Goal: Find specific page/section: Find specific page/section

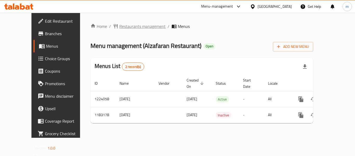
click at [134, 27] on span "Restaurants management" at bounding box center [142, 26] width 46 height 6
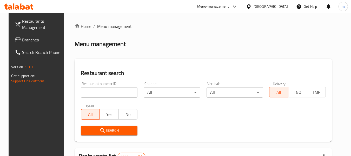
click at [111, 92] on input "search" at bounding box center [109, 92] width 57 height 10
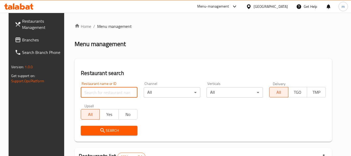
paste input "666270"
type input "666270"
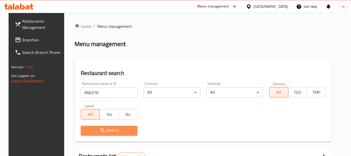
click at [112, 130] on span "Search" at bounding box center [109, 130] width 48 height 6
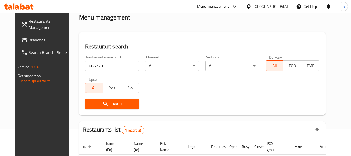
scroll to position [70, 0]
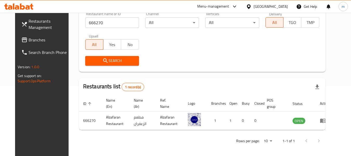
click at [281, 6] on div "Qatar" at bounding box center [271, 7] width 34 height 6
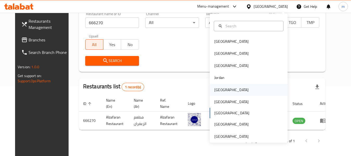
click at [217, 87] on div "Kuwait" at bounding box center [231, 90] width 34 height 6
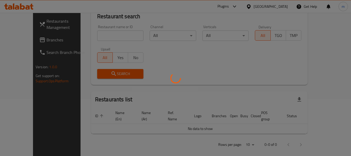
scroll to position [70, 0]
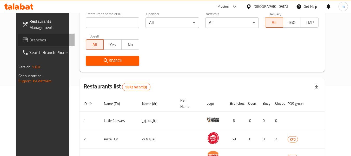
click at [29, 41] on span "Branches" at bounding box center [49, 40] width 41 height 6
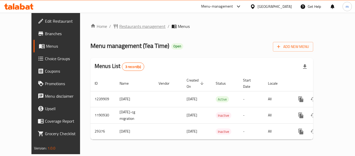
click at [122, 23] on span "Restaurants management" at bounding box center [142, 26] width 46 height 6
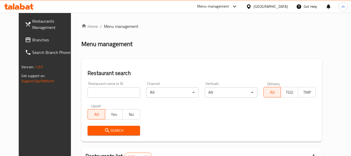
click at [108, 90] on input "search" at bounding box center [114, 92] width 52 height 10
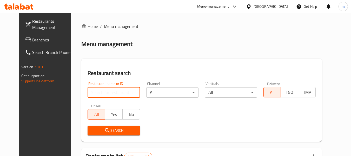
paste input "15127"
type input "15127"
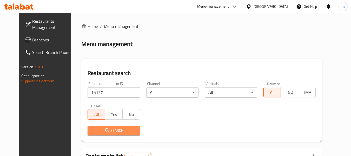
click at [103, 131] on span "Search" at bounding box center [114, 130] width 44 height 6
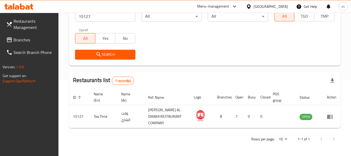
scroll to position [76, 0]
click at [254, 5] on div at bounding box center [250, 7] width 8 height 6
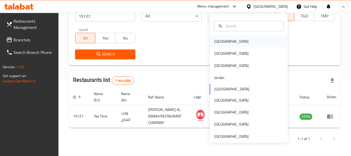
click at [232, 38] on div "[GEOGRAPHIC_DATA]" at bounding box center [249, 41] width 78 height 12
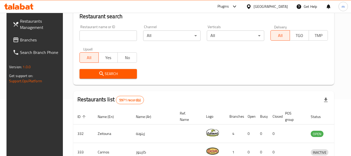
scroll to position [76, 0]
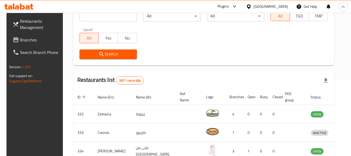
click at [29, 43] on span "Branches" at bounding box center [40, 40] width 41 height 6
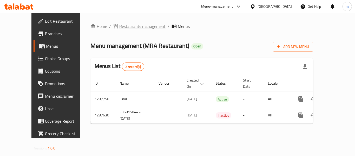
click at [123, 24] on span "Restaurants management" at bounding box center [142, 26] width 46 height 6
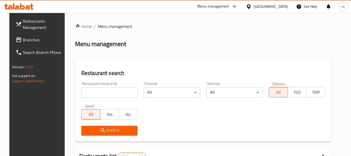
click at [96, 94] on input "search" at bounding box center [109, 92] width 56 height 10
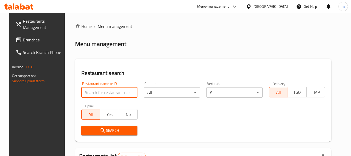
paste input "696742"
type input "696742"
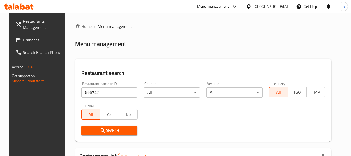
click at [108, 131] on span "Search" at bounding box center [110, 130] width 48 height 6
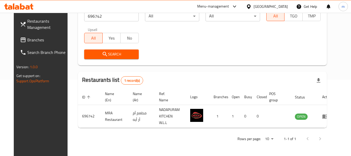
scroll to position [72, 0]
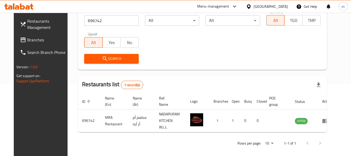
click at [282, 7] on div "Bahrain" at bounding box center [271, 7] width 34 height 6
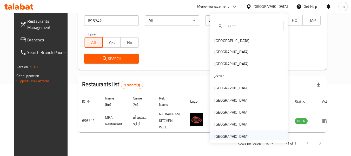
click at [236, 134] on div "[GEOGRAPHIC_DATA]" at bounding box center [231, 136] width 34 height 6
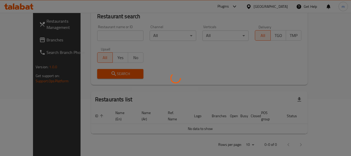
scroll to position [72, 0]
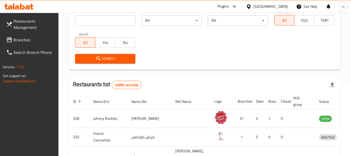
click at [28, 41] on span "Branches" at bounding box center [34, 40] width 41 height 6
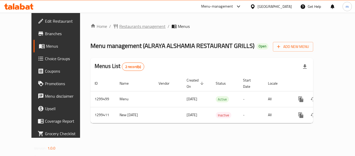
click at [121, 28] on span "Restaurants management" at bounding box center [142, 26] width 46 height 6
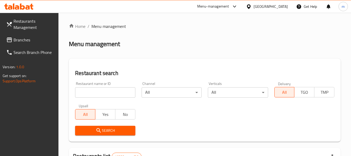
click at [109, 94] on input "search" at bounding box center [105, 92] width 60 height 10
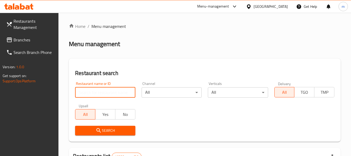
paste input "701342"
type input "701342"
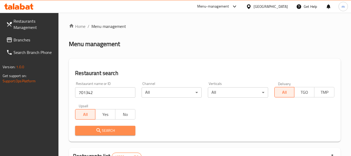
click at [116, 130] on span "Search" at bounding box center [105, 130] width 52 height 6
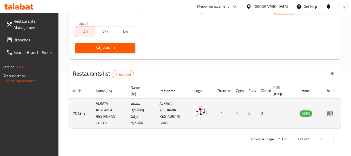
scroll to position [83, 0]
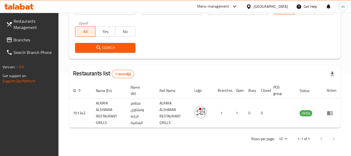
click at [272, 8] on div "[GEOGRAPHIC_DATA]" at bounding box center [271, 7] width 34 height 6
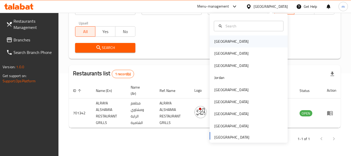
click at [225, 40] on div "[GEOGRAPHIC_DATA]" at bounding box center [231, 41] width 43 height 12
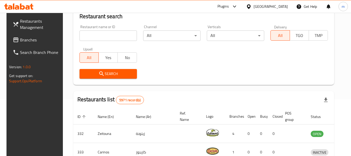
scroll to position [83, 0]
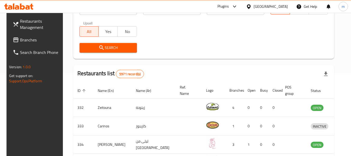
click at [22, 42] on span "Branches" at bounding box center [40, 40] width 41 height 6
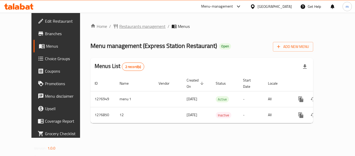
click at [119, 27] on span "Restaurants management" at bounding box center [142, 26] width 46 height 6
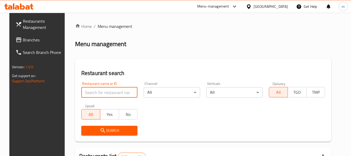
click at [100, 92] on input "search" at bounding box center [109, 92] width 56 height 10
paste input "692121"
type input "692121"
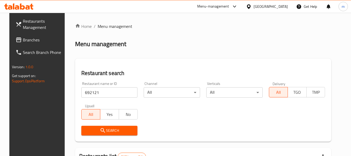
click at [101, 134] on button "Search" at bounding box center [109, 131] width 56 height 10
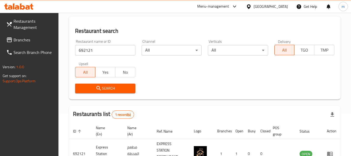
scroll to position [76, 0]
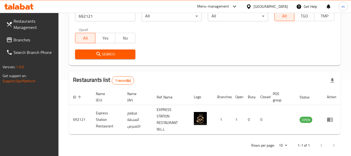
click at [23, 37] on span "Branches" at bounding box center [34, 40] width 41 height 6
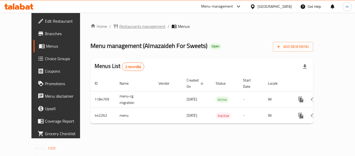
click at [127, 27] on span "Restaurants management" at bounding box center [142, 26] width 46 height 6
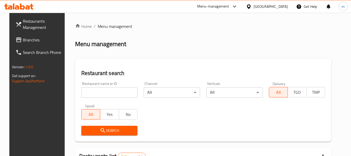
click at [118, 90] on input "search" at bounding box center [109, 92] width 56 height 10
click at [108, 94] on input "search" at bounding box center [109, 92] width 56 height 10
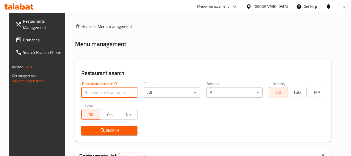
paste input "632941"
type input "632941"
click at [109, 127] on span "Search" at bounding box center [110, 130] width 48 height 6
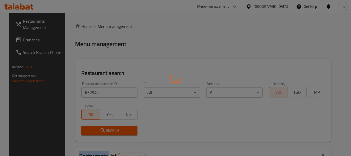
click at [109, 127] on div at bounding box center [175, 78] width 351 height 156
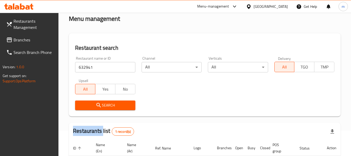
scroll to position [76, 0]
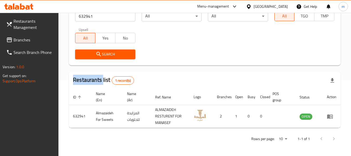
click at [30, 40] on span "Branches" at bounding box center [34, 40] width 41 height 6
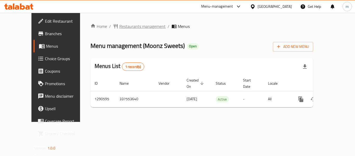
click at [129, 29] on span "Restaurants management" at bounding box center [142, 26] width 46 height 6
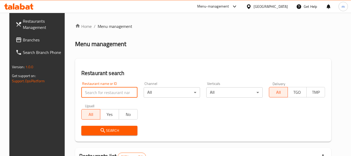
click at [113, 90] on input "search" at bounding box center [109, 92] width 56 height 10
paste input "698260"
type input "698260"
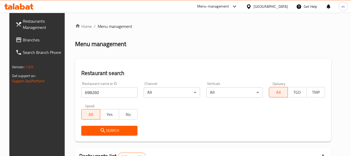
click at [101, 132] on icon "submit" at bounding box center [103, 130] width 4 height 4
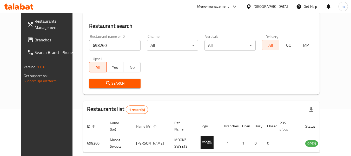
scroll to position [70, 0]
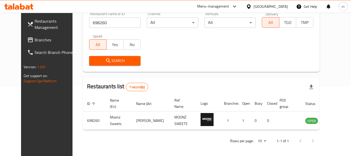
click at [281, 8] on div "[GEOGRAPHIC_DATA]" at bounding box center [271, 7] width 34 height 6
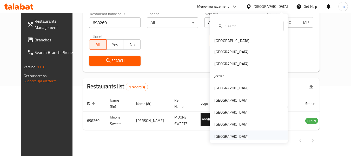
click at [230, 135] on div "[GEOGRAPHIC_DATA]" at bounding box center [231, 136] width 34 height 6
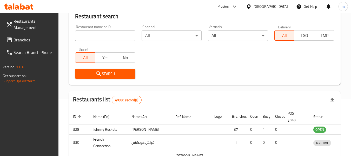
scroll to position [70, 0]
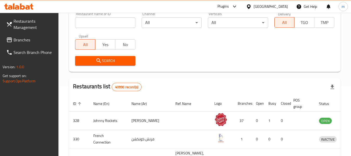
click at [16, 40] on span "Branches" at bounding box center [34, 40] width 41 height 6
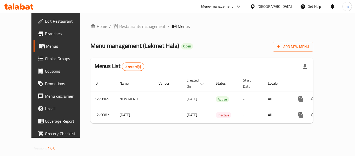
click at [114, 31] on div "Home / Restaurants management / Menus Menu management ( Lekmet Hala ) Open Add …" at bounding box center [201, 75] width 223 height 104
click at [119, 26] on span "Restaurants management" at bounding box center [142, 26] width 46 height 6
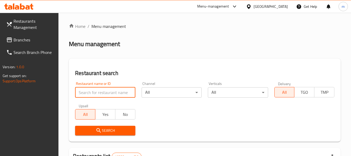
click at [115, 91] on input "search" at bounding box center [105, 92] width 60 height 10
paste input "692867"
type input "692867"
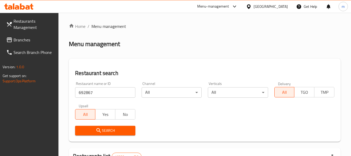
click at [120, 128] on span "Search" at bounding box center [105, 130] width 52 height 6
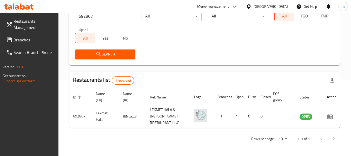
scroll to position [76, 0]
click at [20, 41] on span "Branches" at bounding box center [34, 40] width 41 height 6
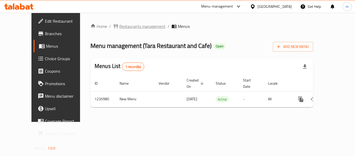
click at [119, 29] on span "Restaurants management" at bounding box center [142, 26] width 46 height 6
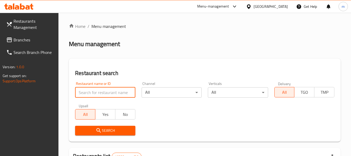
click at [110, 88] on input "search" at bounding box center [105, 92] width 60 height 10
paste input "678965"
type input "678965"
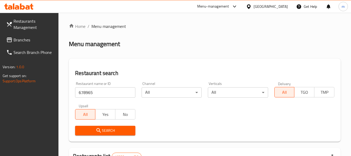
click at [112, 132] on span "Search" at bounding box center [105, 130] width 52 height 6
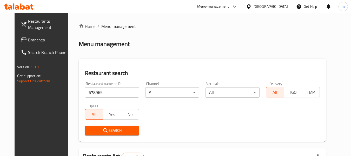
scroll to position [70, 0]
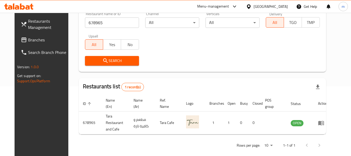
click at [28, 39] on span "Branches" at bounding box center [48, 40] width 41 height 6
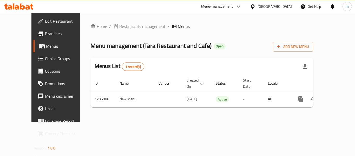
click at [123, 27] on span "Restaurants management" at bounding box center [142, 26] width 46 height 6
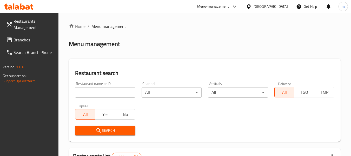
click at [110, 93] on input "search" at bounding box center [105, 92] width 60 height 10
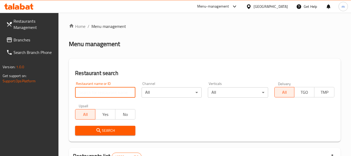
paste input "678965"
type input "678965"
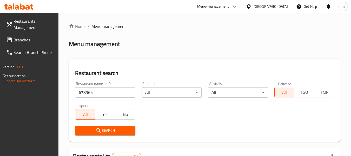
click at [112, 133] on span "Search" at bounding box center [105, 130] width 52 height 6
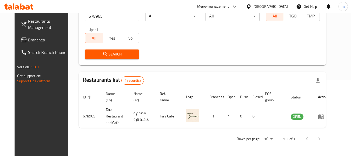
scroll to position [72, 0]
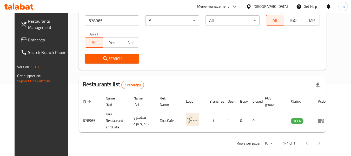
click at [272, 8] on div "[GEOGRAPHIC_DATA]" at bounding box center [271, 7] width 34 height 6
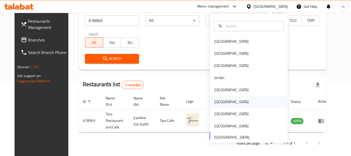
click at [222, 104] on div "[GEOGRAPHIC_DATA]" at bounding box center [231, 102] width 43 height 12
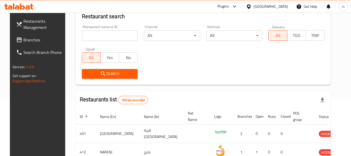
scroll to position [72, 0]
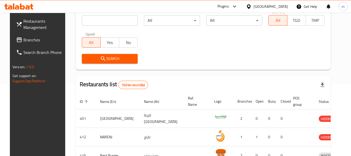
click at [23, 42] on span "Branches" at bounding box center [43, 40] width 41 height 6
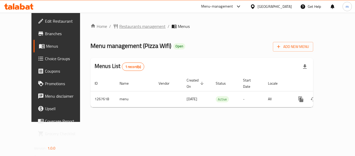
click at [131, 23] on span "Restaurants management" at bounding box center [142, 26] width 46 height 6
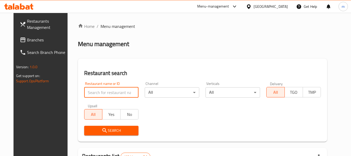
click at [111, 95] on input "search" at bounding box center [111, 92] width 55 height 10
paste input "687725"
type input "687725"
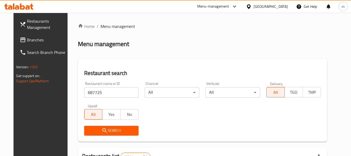
click at [111, 128] on span "Search" at bounding box center [111, 130] width 46 height 6
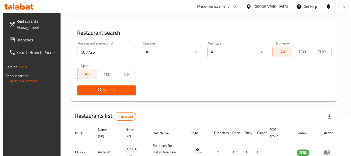
scroll to position [76, 0]
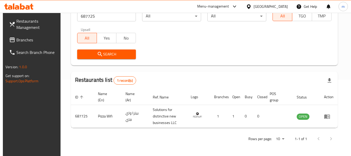
click at [254, 4] on div at bounding box center [250, 7] width 8 height 6
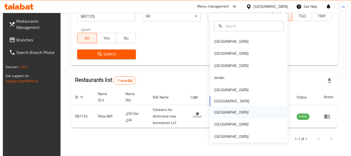
click at [227, 110] on div "[GEOGRAPHIC_DATA]" at bounding box center [249, 112] width 78 height 12
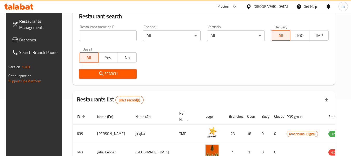
scroll to position [76, 0]
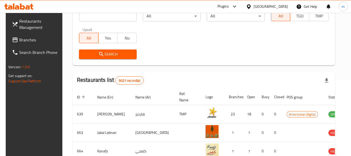
click at [34, 37] on span "Branches" at bounding box center [39, 40] width 41 height 6
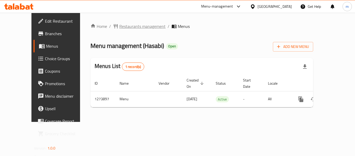
click at [120, 27] on span "Restaurants management" at bounding box center [142, 26] width 46 height 6
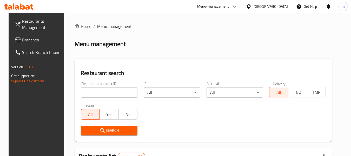
click at [115, 95] on input "search" at bounding box center [109, 92] width 57 height 10
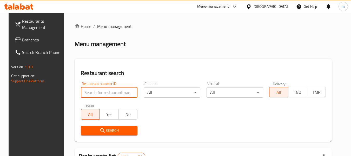
paste input "691014"
type input "691014"
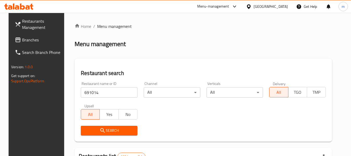
click at [107, 130] on span "Search" at bounding box center [109, 130] width 48 height 6
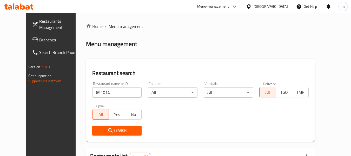
scroll to position [72, 0]
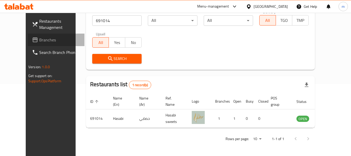
click at [39, 42] on span "Branches" at bounding box center [59, 40] width 41 height 6
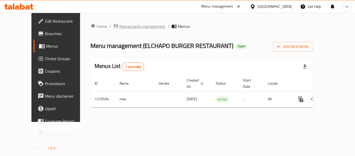
click at [122, 25] on span "Restaurants management" at bounding box center [142, 26] width 46 height 6
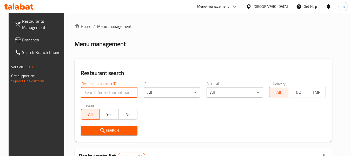
click at [108, 90] on input "search" at bounding box center [109, 92] width 57 height 10
paste input "689269"
type input "689269"
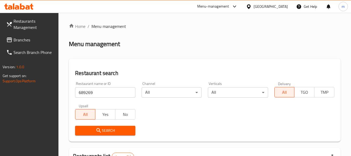
scroll to position [76, 0]
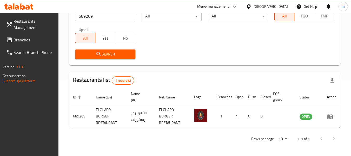
click at [252, 5] on icon at bounding box center [248, 6] width 5 height 5
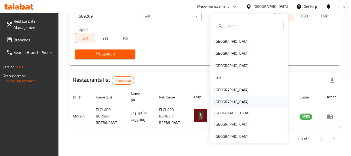
click at [218, 103] on div "[GEOGRAPHIC_DATA]" at bounding box center [231, 102] width 34 height 6
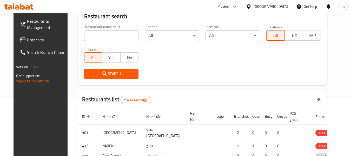
scroll to position [76, 0]
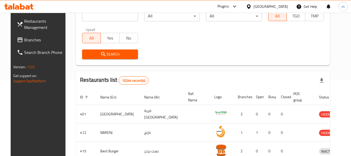
drag, startPoint x: 29, startPoint y: 38, endPoint x: 6, endPoint y: 60, distance: 31.6
click at [29, 38] on span "Branches" at bounding box center [44, 40] width 41 height 6
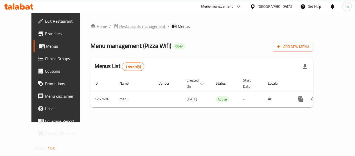
click at [126, 28] on span "Restaurants management" at bounding box center [142, 26] width 46 height 6
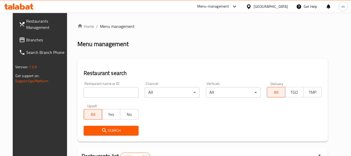
click at [117, 92] on input "search" at bounding box center [111, 92] width 55 height 10
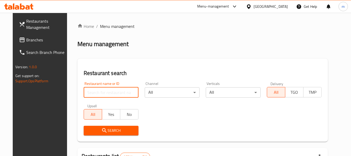
paste input "687725"
type input "687725"
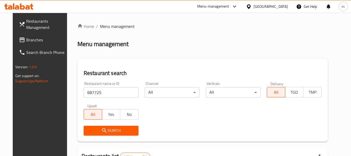
click at [114, 134] on button "Search" at bounding box center [111, 131] width 55 height 10
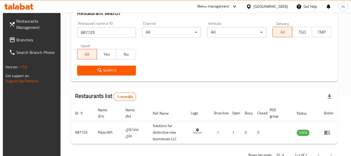
scroll to position [76, 0]
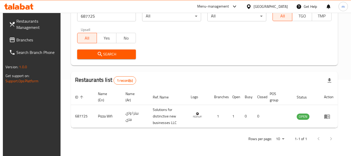
click at [282, 6] on div "[GEOGRAPHIC_DATA]" at bounding box center [271, 7] width 34 height 6
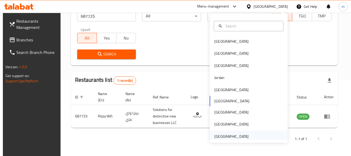
click at [239, 138] on div "[GEOGRAPHIC_DATA]" at bounding box center [231, 136] width 34 height 6
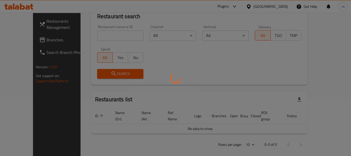
scroll to position [76, 0]
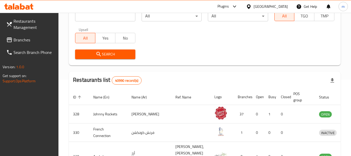
click at [22, 42] on span "Branches" at bounding box center [34, 40] width 41 height 6
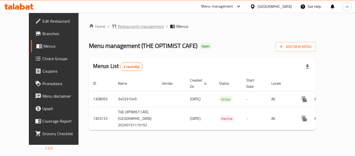
click at [133, 26] on span "Restaurants management" at bounding box center [141, 26] width 46 height 6
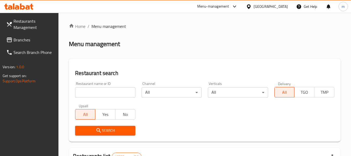
click at [114, 94] on input "search" at bounding box center [105, 92] width 60 height 10
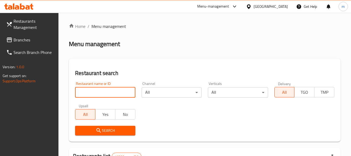
paste input "702954"
type input "702954"
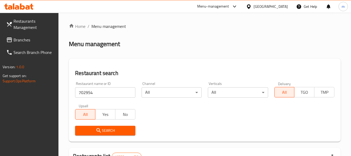
click at [107, 132] on span "Search" at bounding box center [105, 130] width 52 height 6
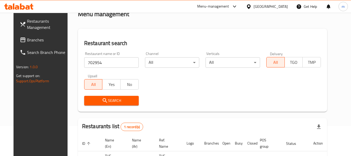
scroll to position [70, 0]
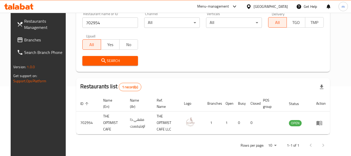
click at [29, 39] on span "Branches" at bounding box center [44, 40] width 41 height 6
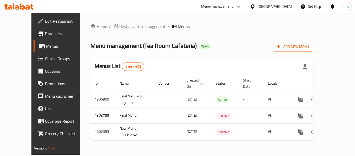
click at [134, 29] on span "Restaurants management" at bounding box center [142, 26] width 46 height 6
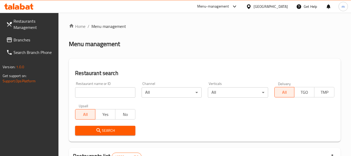
click at [116, 94] on input "search" at bounding box center [105, 92] width 60 height 10
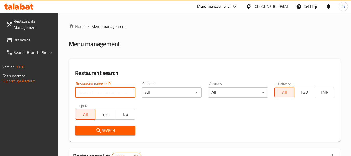
paste input "28404"
type input "28404"
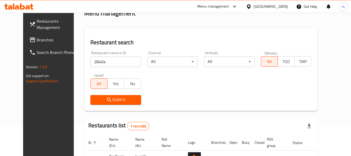
scroll to position [70, 0]
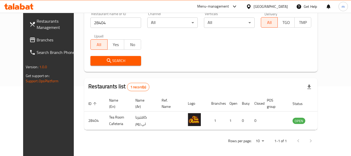
click at [278, 9] on div "[GEOGRAPHIC_DATA]" at bounding box center [271, 7] width 34 height 6
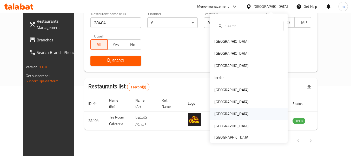
click at [222, 112] on div "[GEOGRAPHIC_DATA]" at bounding box center [231, 114] width 43 height 12
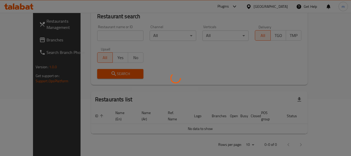
scroll to position [70, 0]
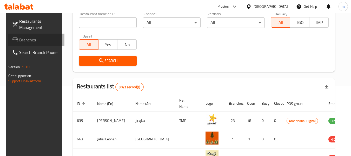
click at [22, 39] on span "Branches" at bounding box center [39, 40] width 41 height 6
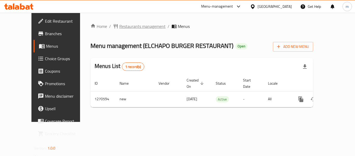
click at [125, 24] on span "Restaurants management" at bounding box center [142, 26] width 46 height 6
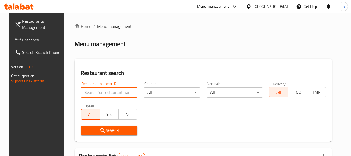
click at [112, 94] on input "search" at bounding box center [109, 92] width 57 height 10
paste input "689269"
type input "689269"
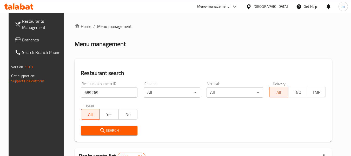
click at [117, 134] on button "Search" at bounding box center [109, 131] width 57 height 10
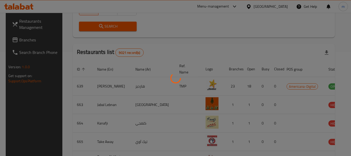
scroll to position [76, 0]
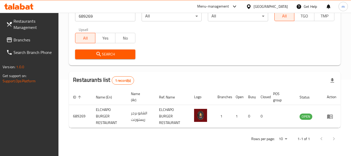
click at [31, 39] on span "Branches" at bounding box center [34, 40] width 41 height 6
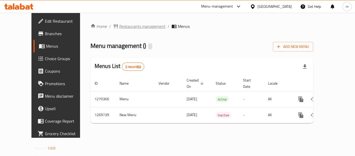
click at [119, 28] on span "Restaurants management" at bounding box center [142, 26] width 46 height 6
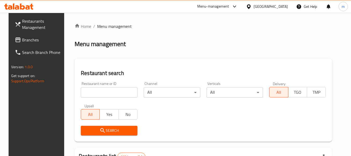
click at [106, 93] on input "search" at bounding box center [109, 92] width 57 height 10
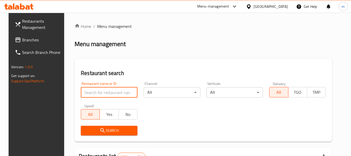
paste input "688798"
type input "688798"
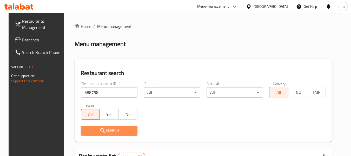
click at [115, 131] on span "Search" at bounding box center [109, 130] width 48 height 6
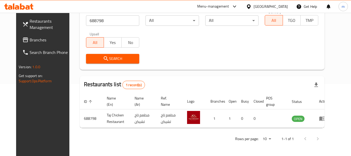
scroll to position [72, 0]
click at [281, 7] on div "Qatar" at bounding box center [271, 7] width 34 height 6
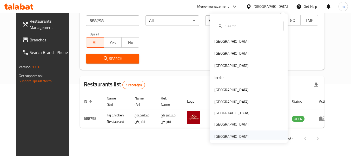
click at [236, 135] on div "[GEOGRAPHIC_DATA]" at bounding box center [231, 136] width 34 height 6
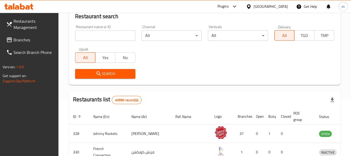
scroll to position [72, 0]
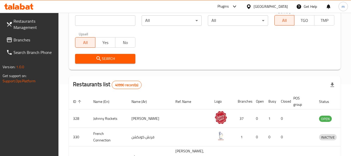
click at [24, 39] on span "Branches" at bounding box center [34, 40] width 41 height 6
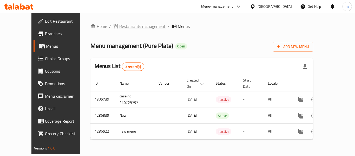
click at [127, 26] on span "Restaurants management" at bounding box center [142, 26] width 46 height 6
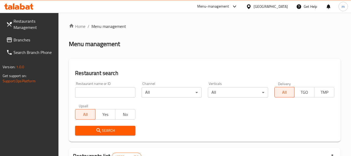
click at [106, 92] on input "search" at bounding box center [105, 92] width 60 height 10
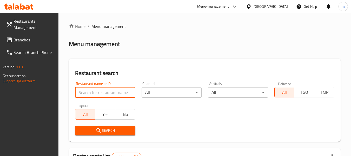
paste input "696356"
type input "696356"
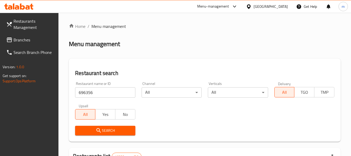
click at [107, 131] on span "Search" at bounding box center [105, 130] width 52 height 6
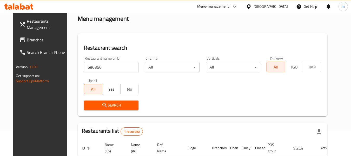
scroll to position [70, 0]
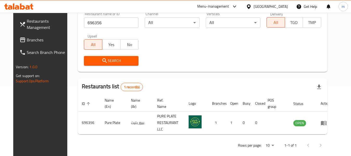
click at [27, 40] on span "Branches" at bounding box center [47, 40] width 41 height 6
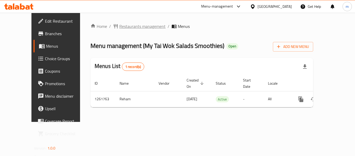
click at [128, 26] on span "Restaurants management" at bounding box center [142, 26] width 46 height 6
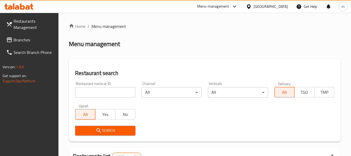
click at [103, 92] on input "search" at bounding box center [105, 92] width 60 height 10
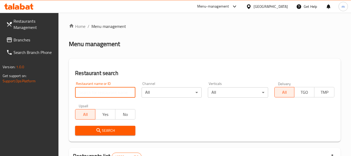
paste input "685300"
type input "685300"
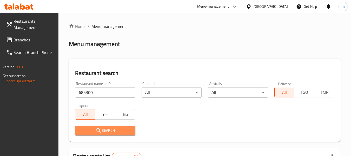
click at [108, 133] on span "Search" at bounding box center [105, 130] width 52 height 6
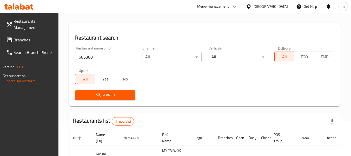
scroll to position [83, 0]
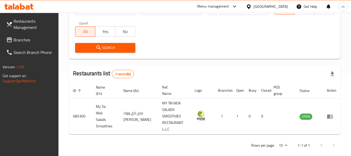
click at [27, 41] on span "Branches" at bounding box center [34, 40] width 41 height 6
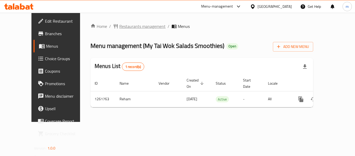
click at [130, 27] on span "Restaurants management" at bounding box center [142, 26] width 46 height 6
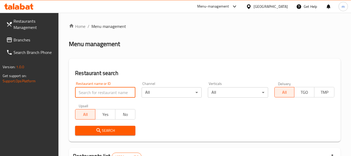
click at [107, 93] on input "search" at bounding box center [105, 92] width 60 height 10
paste input "685300"
type input "685300"
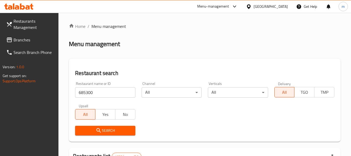
click at [99, 132] on icon "submit" at bounding box center [99, 130] width 6 height 6
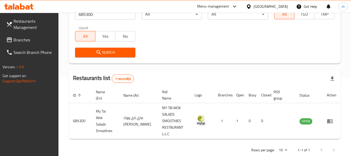
click at [263, 4] on div "United Arab Emirates" at bounding box center [271, 7] width 34 height 6
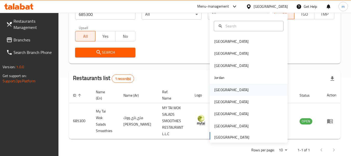
click at [223, 85] on div "[GEOGRAPHIC_DATA]" at bounding box center [231, 90] width 43 height 12
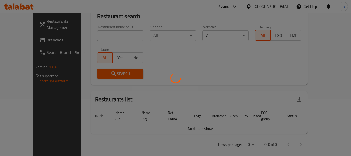
scroll to position [78, 0]
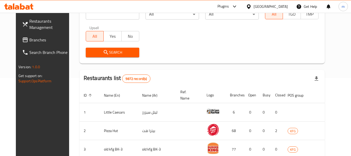
click at [34, 41] on span "Branches" at bounding box center [49, 40] width 41 height 6
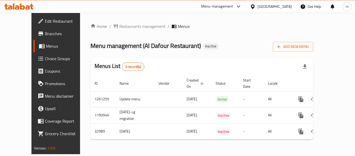
click at [121, 32] on div "Home / Restaurants management / Menus Menu management ( Al Dafour Restaurant ) …" at bounding box center [201, 83] width 223 height 120
click at [122, 25] on span "Restaurants management" at bounding box center [142, 26] width 46 height 6
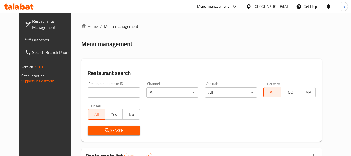
click at [106, 95] on input "search" at bounding box center [114, 92] width 52 height 10
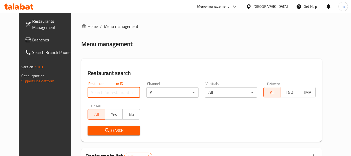
paste input "16927"
type input "16927"
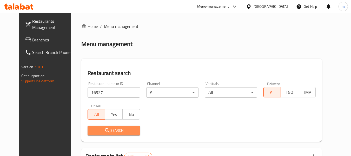
click at [104, 133] on icon "submit" at bounding box center [107, 130] width 6 height 6
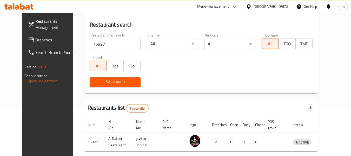
scroll to position [72, 0]
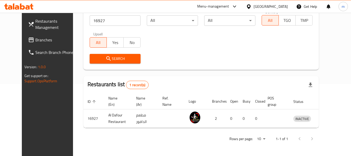
click at [251, 5] on icon at bounding box center [249, 6] width 4 height 4
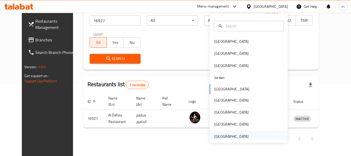
click at [234, 138] on div "[GEOGRAPHIC_DATA]" at bounding box center [231, 136] width 34 height 6
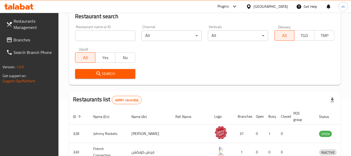
scroll to position [72, 0]
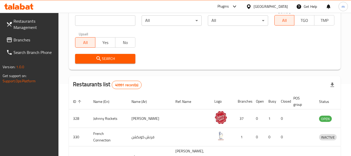
click at [22, 38] on span "Branches" at bounding box center [34, 40] width 41 height 6
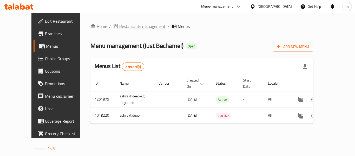
click at [119, 27] on span "Restaurants management" at bounding box center [142, 26] width 46 height 6
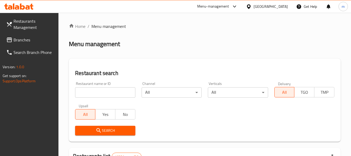
click at [104, 90] on input "search" at bounding box center [105, 92] width 60 height 10
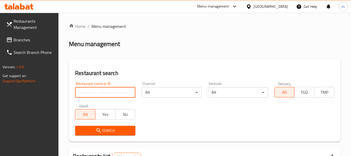
paste input "660866"
type input "660866"
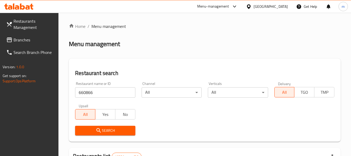
click at [106, 125] on div "Search" at bounding box center [105, 130] width 66 height 16
click at [107, 129] on span "Search" at bounding box center [105, 130] width 52 height 6
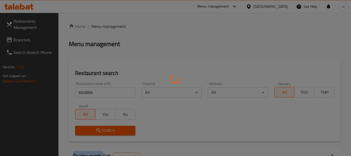
click at [107, 129] on div at bounding box center [175, 78] width 351 height 156
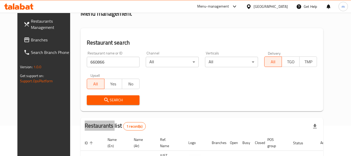
scroll to position [70, 0]
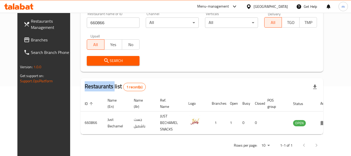
click at [32, 41] on span "Branches" at bounding box center [51, 40] width 41 height 6
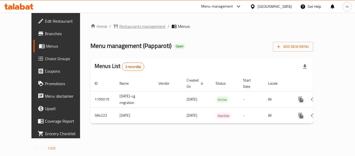
click at [119, 27] on span "Restaurants management" at bounding box center [142, 26] width 46 height 6
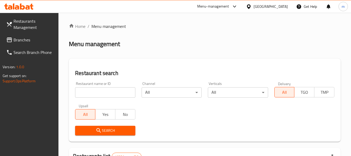
click at [109, 93] on input "search" at bounding box center [105, 92] width 60 height 10
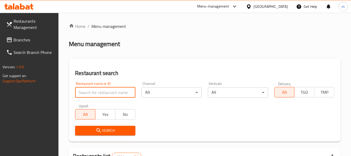
paste input "637015"
type input "637015"
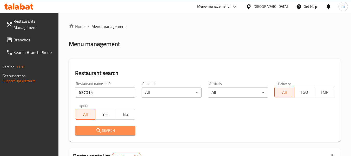
click at [108, 131] on span "Search" at bounding box center [105, 130] width 52 height 6
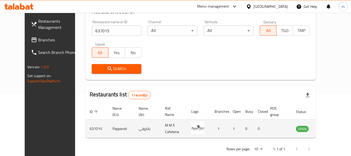
scroll to position [70, 0]
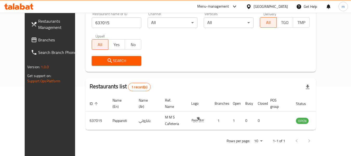
click at [38, 40] on span "Branches" at bounding box center [58, 40] width 41 height 6
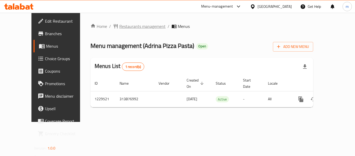
click at [126, 29] on span "Restaurants management" at bounding box center [142, 26] width 46 height 6
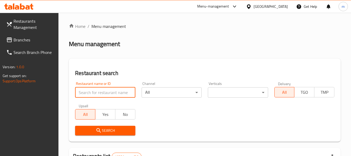
click at [109, 95] on input "search" at bounding box center [105, 92] width 60 height 10
paste input "676725"
type input "676725"
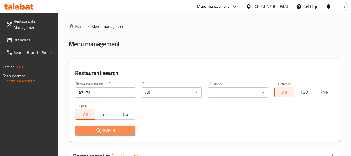
click at [122, 132] on span "Search" at bounding box center [105, 130] width 52 height 6
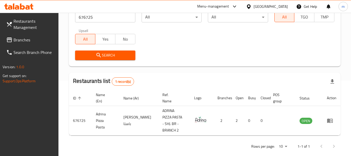
scroll to position [76, 0]
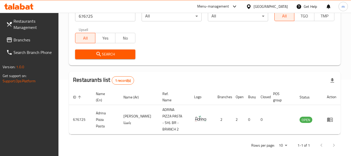
click at [27, 37] on span "Branches" at bounding box center [34, 40] width 41 height 6
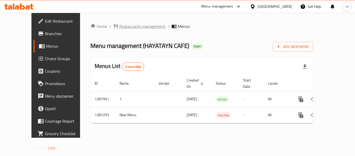
click at [119, 24] on span "Restaurants management" at bounding box center [142, 26] width 46 height 6
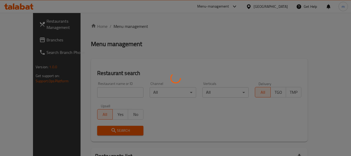
click at [108, 92] on div at bounding box center [175, 78] width 351 height 156
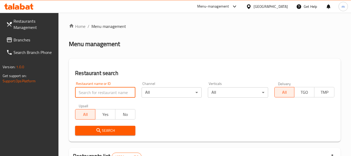
click at [108, 92] on input "search" at bounding box center [105, 92] width 60 height 10
paste input "696642"
type input "696642"
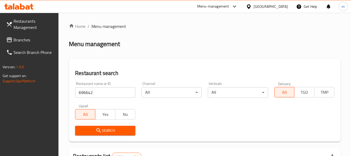
click at [107, 133] on span "Search" at bounding box center [105, 130] width 52 height 6
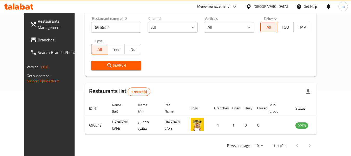
scroll to position [72, 0]
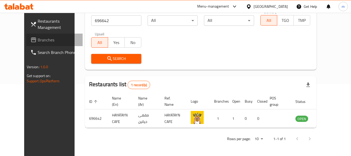
click at [38, 41] on span "Branches" at bounding box center [58, 40] width 41 height 6
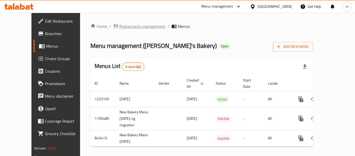
click at [119, 28] on span "Restaurants management" at bounding box center [142, 26] width 46 height 6
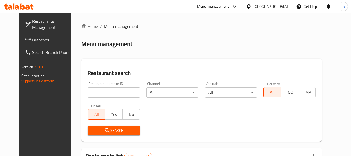
click at [99, 94] on input "search" at bounding box center [114, 92] width 52 height 10
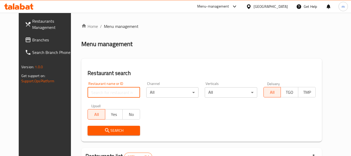
paste input "642406"
type input "642406"
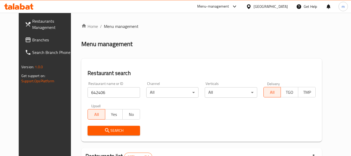
click at [115, 128] on span "Search" at bounding box center [114, 130] width 44 height 6
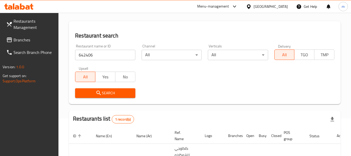
scroll to position [83, 0]
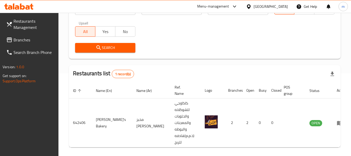
click at [281, 5] on div "[GEOGRAPHIC_DATA]" at bounding box center [271, 7] width 34 height 6
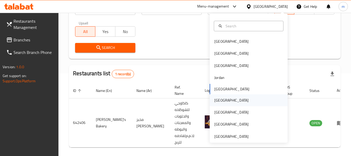
click at [220, 105] on div "[GEOGRAPHIC_DATA]" at bounding box center [231, 100] width 43 height 12
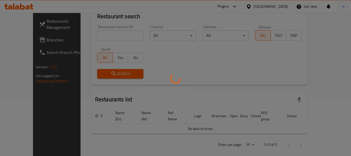
scroll to position [83, 0]
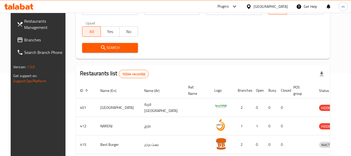
click at [282, 4] on div "[GEOGRAPHIC_DATA]" at bounding box center [271, 7] width 34 height 6
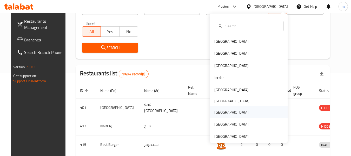
click at [217, 113] on div "Qatar" at bounding box center [231, 112] width 34 height 6
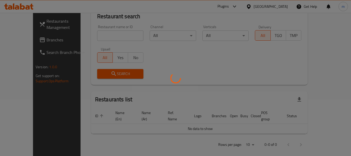
scroll to position [83, 0]
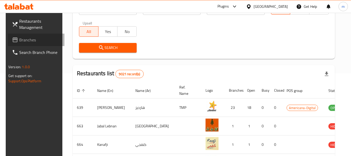
click at [19, 37] on span "Branches" at bounding box center [39, 40] width 41 height 6
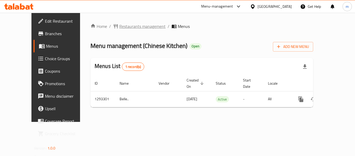
click at [126, 24] on span "Restaurants management" at bounding box center [142, 26] width 46 height 6
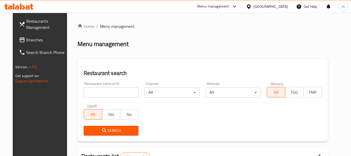
click at [113, 92] on input "search" at bounding box center [111, 92] width 55 height 10
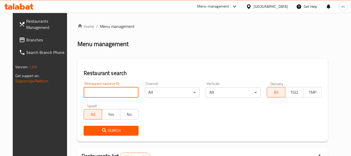
paste input "699463"
type input "699463"
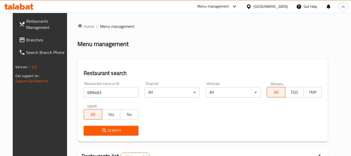
click at [120, 129] on span "Search" at bounding box center [111, 130] width 47 height 6
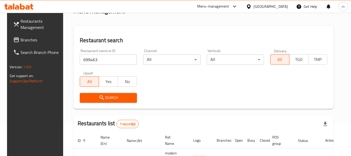
scroll to position [70, 0]
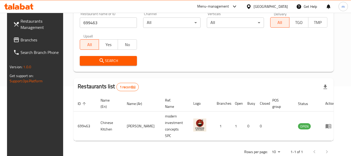
click at [31, 39] on span "Branches" at bounding box center [41, 40] width 41 height 6
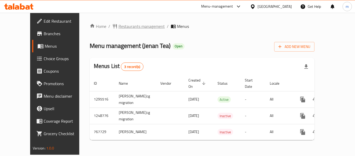
click at [121, 26] on span "Restaurants management" at bounding box center [142, 26] width 46 height 6
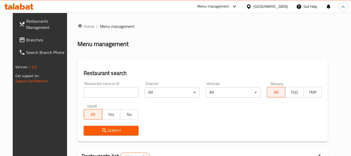
click at [108, 95] on input "search" at bounding box center [111, 92] width 55 height 10
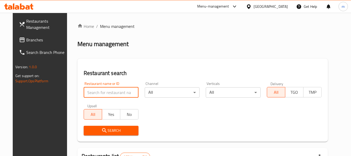
paste input "650826"
type input "650826"
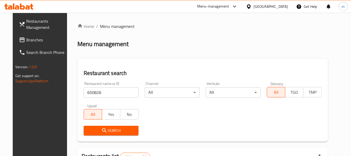
click at [111, 128] on span "Search" at bounding box center [111, 130] width 47 height 6
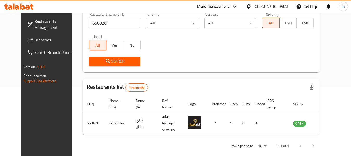
scroll to position [70, 0]
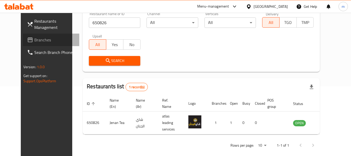
click at [34, 42] on span "Branches" at bounding box center [54, 40] width 41 height 6
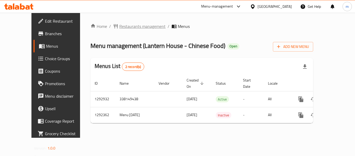
click at [119, 27] on span "Restaurants management" at bounding box center [142, 26] width 46 height 6
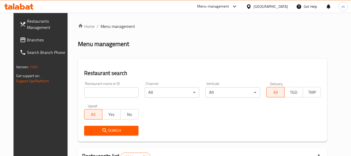
click at [109, 94] on input "search" at bounding box center [111, 92] width 55 height 10
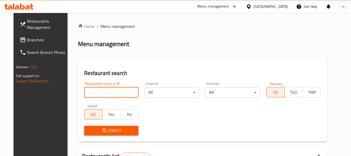
paste input "699109"
type input "699109"
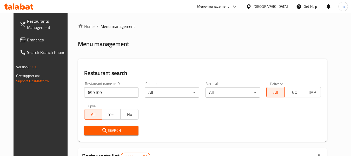
click at [108, 127] on button "Search" at bounding box center [111, 131] width 55 height 10
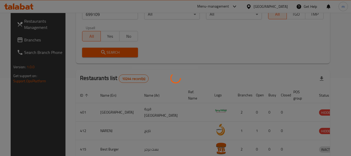
scroll to position [76, 0]
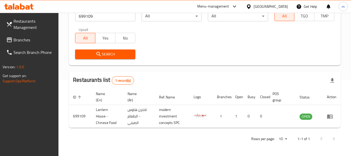
click at [252, 6] on icon at bounding box center [248, 6] width 5 height 5
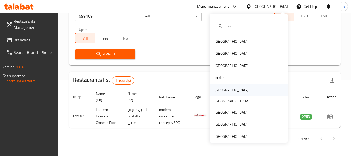
click at [215, 88] on div "Kuwait" at bounding box center [231, 90] width 34 height 6
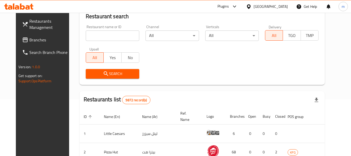
scroll to position [76, 0]
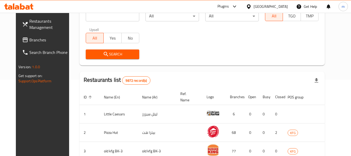
click at [29, 37] on span "Branches" at bounding box center [49, 40] width 41 height 6
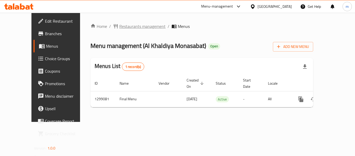
click at [129, 29] on span "Restaurants management" at bounding box center [142, 26] width 46 height 6
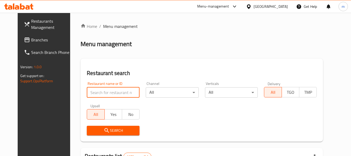
click at [109, 93] on input "search" at bounding box center [113, 92] width 53 height 10
paste input "701228"
type input "701228"
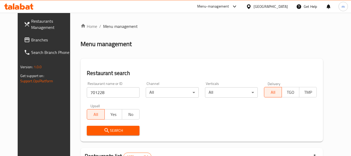
click at [117, 128] on span "Search" at bounding box center [113, 130] width 44 height 6
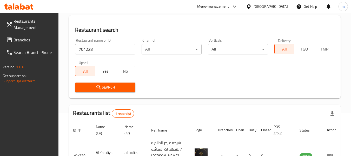
scroll to position [83, 0]
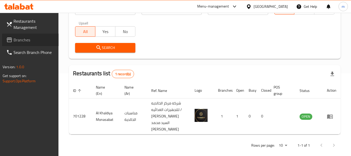
click at [25, 41] on span "Branches" at bounding box center [34, 40] width 41 height 6
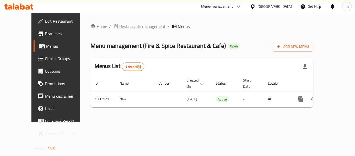
click at [119, 29] on span "Restaurants management" at bounding box center [142, 26] width 46 height 6
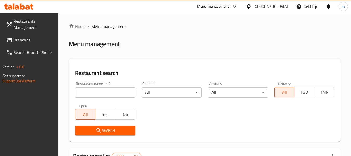
click at [118, 93] on input "search" at bounding box center [105, 92] width 60 height 10
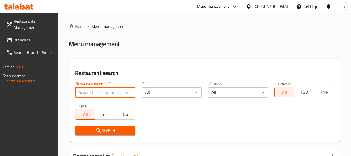
paste input "704260"
type input "704260"
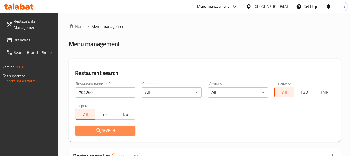
click at [110, 133] on span "Search" at bounding box center [105, 130] width 52 height 6
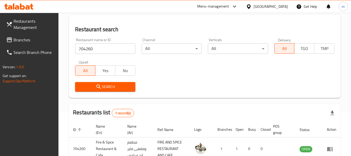
scroll to position [76, 0]
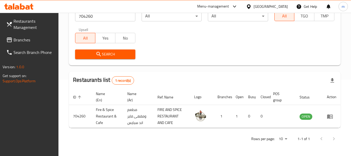
click at [279, 5] on div "[GEOGRAPHIC_DATA]" at bounding box center [271, 7] width 34 height 6
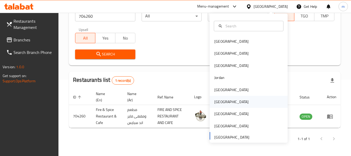
click at [226, 100] on div "[GEOGRAPHIC_DATA]" at bounding box center [249, 102] width 78 height 12
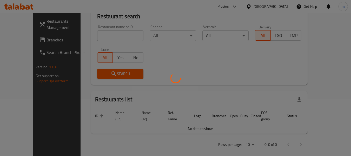
scroll to position [76, 0]
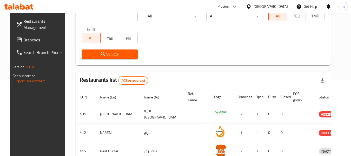
click at [23, 41] on span "Branches" at bounding box center [43, 40] width 41 height 6
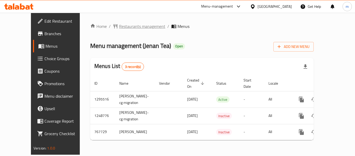
click at [126, 28] on span "Restaurants management" at bounding box center [142, 26] width 46 height 6
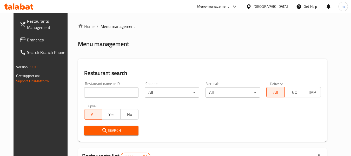
click at [116, 93] on input "search" at bounding box center [111, 92] width 55 height 10
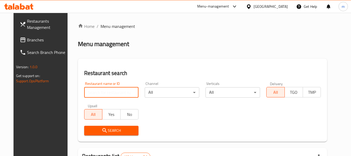
paste input "650826"
type input "650826"
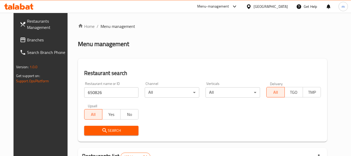
click at [114, 132] on span "Search" at bounding box center [111, 130] width 46 height 6
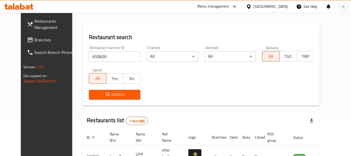
scroll to position [70, 0]
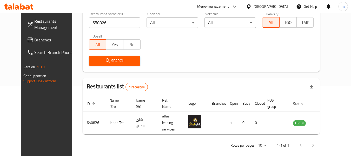
click at [280, 1] on div "Oman" at bounding box center [267, 6] width 50 height 12
click at [254, 9] on div at bounding box center [250, 7] width 8 height 6
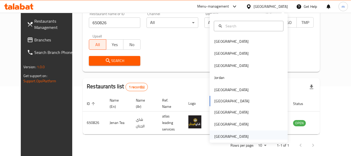
click at [249, 133] on div "[GEOGRAPHIC_DATA]" at bounding box center [249, 136] width 78 height 12
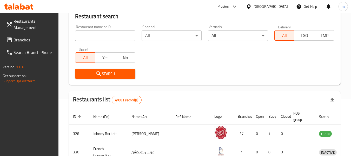
scroll to position [70, 0]
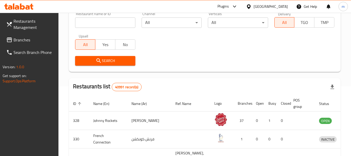
click at [18, 41] on span "Branches" at bounding box center [34, 40] width 41 height 6
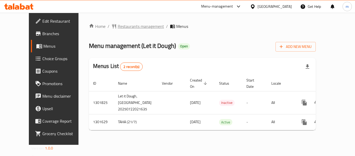
click at [122, 25] on span "Restaurants management" at bounding box center [141, 26] width 46 height 6
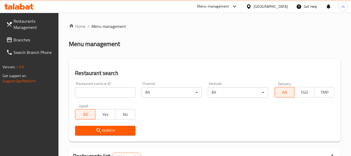
click at [108, 91] on input "search" at bounding box center [105, 92] width 60 height 10
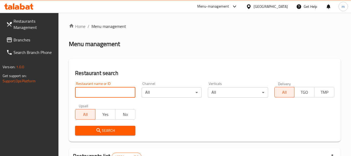
paste input "702085"
type input "702085"
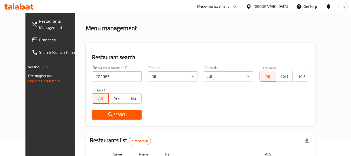
scroll to position [70, 0]
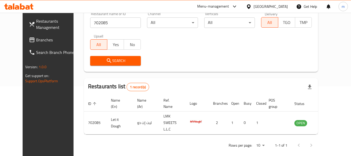
click at [36, 38] on span "Branches" at bounding box center [56, 40] width 41 height 6
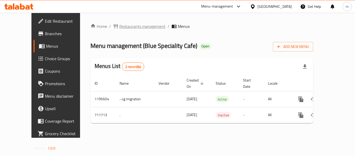
click at [119, 25] on span "Restaurants management" at bounding box center [142, 26] width 46 height 6
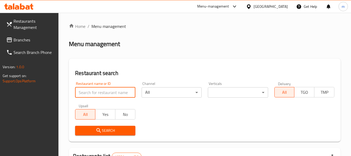
click at [118, 93] on input "search" at bounding box center [105, 92] width 60 height 10
paste input "645195"
type input "645195"
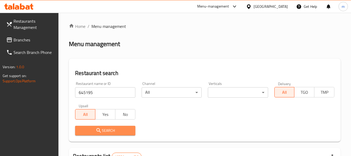
click at [103, 133] on span "Search" at bounding box center [105, 130] width 52 height 6
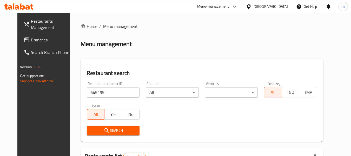
scroll to position [70, 0]
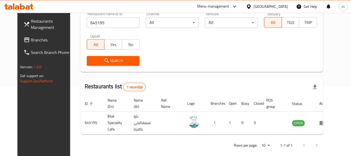
click at [31, 37] on span "Branches" at bounding box center [51, 40] width 41 height 6
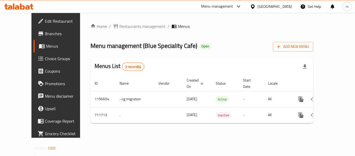
click at [121, 25] on span "Restaurants management" at bounding box center [142, 26] width 46 height 6
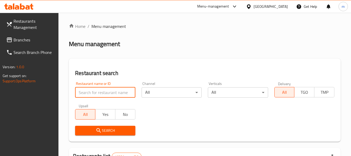
click at [106, 90] on input "search" at bounding box center [105, 92] width 60 height 10
paste input "645195"
type input "645195"
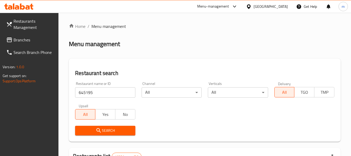
click at [109, 132] on span "Search" at bounding box center [105, 130] width 52 height 6
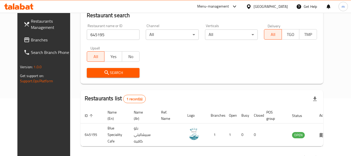
scroll to position [70, 0]
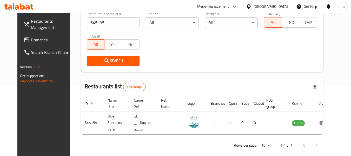
click at [36, 40] on span "Branches" at bounding box center [51, 40] width 41 height 6
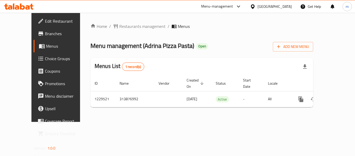
click at [123, 25] on span "Restaurants management" at bounding box center [142, 26] width 46 height 6
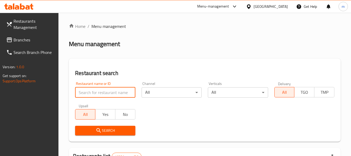
click at [110, 94] on input "search" at bounding box center [105, 92] width 60 height 10
paste input "676725"
type input "676725"
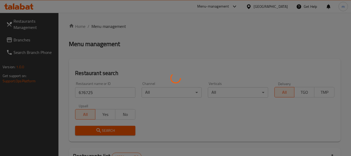
scroll to position [76, 0]
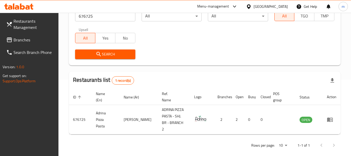
click at [267, 6] on div "[GEOGRAPHIC_DATA]" at bounding box center [271, 7] width 34 height 6
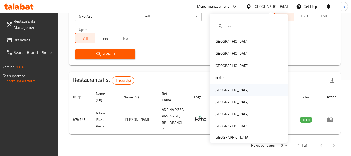
click at [219, 87] on div "[GEOGRAPHIC_DATA]" at bounding box center [231, 90] width 34 height 6
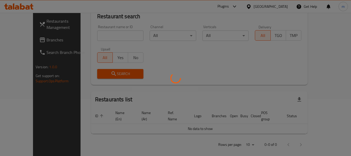
scroll to position [76, 0]
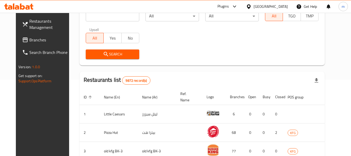
click at [29, 42] on span "Branches" at bounding box center [49, 40] width 41 height 6
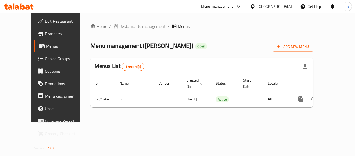
click at [126, 29] on span "Restaurants management" at bounding box center [142, 26] width 46 height 6
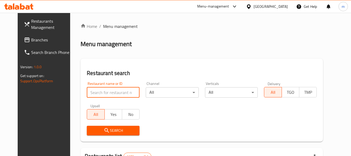
click at [102, 89] on input "search" at bounding box center [113, 92] width 53 height 10
paste input "689819"
type input "689819"
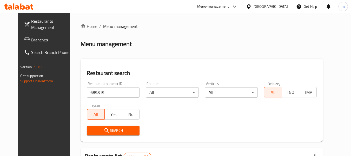
click at [106, 127] on button "Search" at bounding box center [113, 131] width 53 height 10
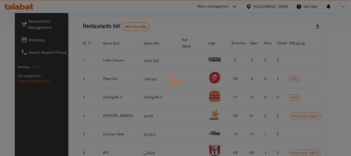
scroll to position [83, 0]
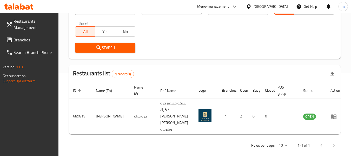
click at [254, 6] on div at bounding box center [250, 7] width 8 height 6
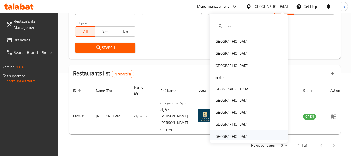
click at [233, 135] on div "[GEOGRAPHIC_DATA]" at bounding box center [231, 136] width 34 height 6
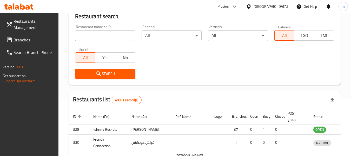
scroll to position [83, 0]
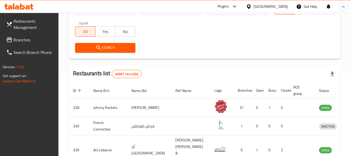
click at [17, 40] on span "Branches" at bounding box center [34, 40] width 41 height 6
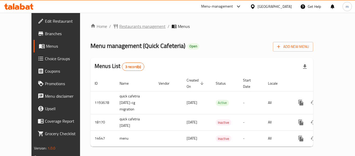
click at [121, 27] on span "Restaurants management" at bounding box center [142, 26] width 46 height 6
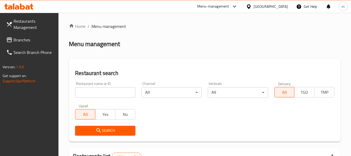
click at [112, 94] on input "search" at bounding box center [105, 92] width 60 height 10
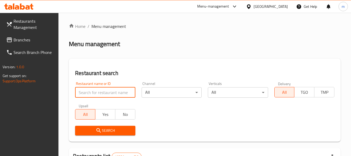
paste input "8928"
type input "8928"
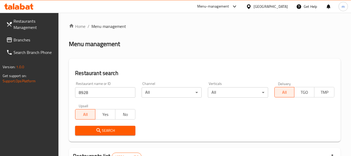
click at [108, 127] on span "Search" at bounding box center [105, 130] width 52 height 6
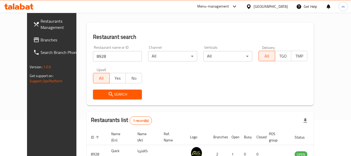
scroll to position [72, 0]
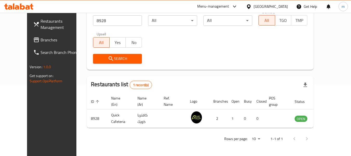
click at [260, 6] on div "[GEOGRAPHIC_DATA]" at bounding box center [271, 7] width 34 height 6
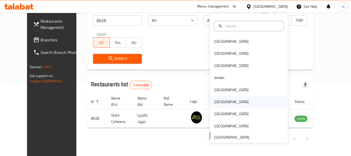
click at [223, 101] on div "[GEOGRAPHIC_DATA]" at bounding box center [231, 102] width 43 height 12
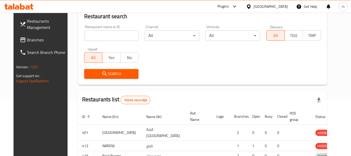
scroll to position [72, 0]
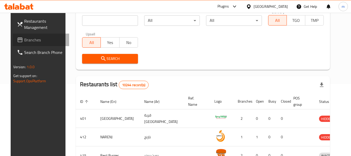
click at [26, 40] on span "Branches" at bounding box center [44, 40] width 41 height 6
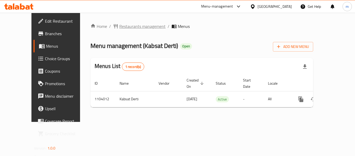
click at [133, 25] on span "Restaurants management" at bounding box center [142, 26] width 46 height 6
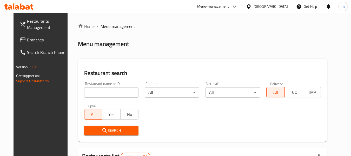
click at [104, 93] on input "search" at bounding box center [111, 92] width 55 height 10
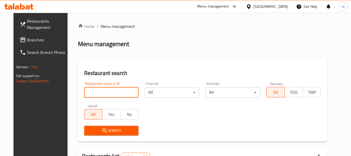
paste input "665310"
type input "665310"
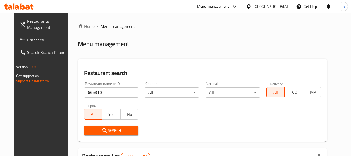
click at [110, 131] on span "Search" at bounding box center [111, 130] width 46 height 6
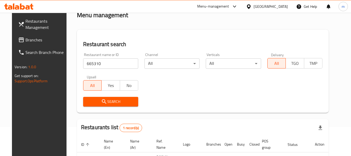
scroll to position [70, 0]
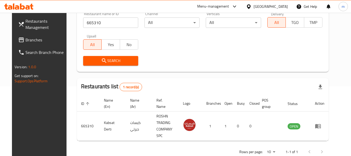
click at [251, 6] on icon at bounding box center [249, 6] width 4 height 4
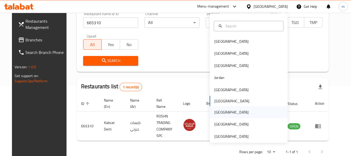
click at [222, 109] on div "[GEOGRAPHIC_DATA]" at bounding box center [231, 112] width 43 height 12
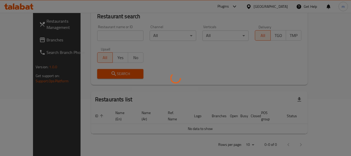
scroll to position [70, 0]
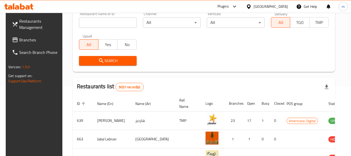
click at [26, 40] on span "Branches" at bounding box center [39, 40] width 41 height 6
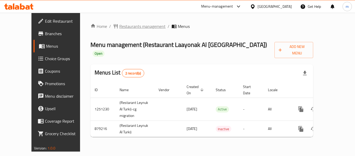
click at [126, 25] on span "Restaurants management" at bounding box center [142, 26] width 46 height 6
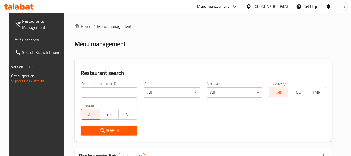
click at [110, 94] on input "search" at bounding box center [109, 92] width 57 height 10
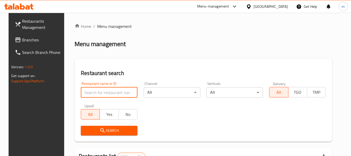
paste input "657601"
type input "657601"
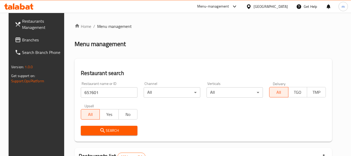
click at [117, 131] on span "Search" at bounding box center [109, 130] width 48 height 6
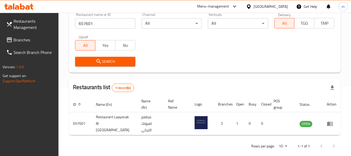
scroll to position [70, 0]
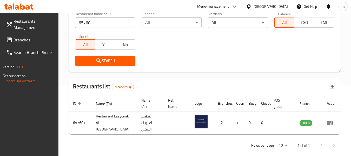
click at [252, 7] on icon at bounding box center [248, 6] width 5 height 5
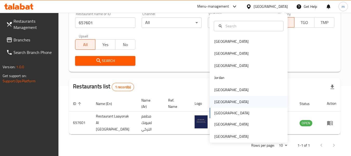
click at [220, 102] on div "[GEOGRAPHIC_DATA]" at bounding box center [231, 102] width 43 height 12
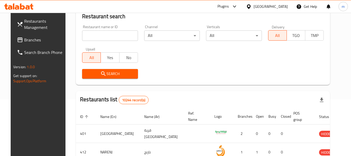
scroll to position [70, 0]
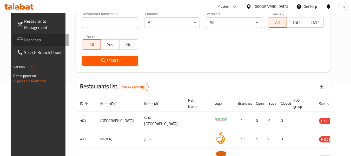
click at [24, 37] on span "Branches" at bounding box center [44, 40] width 41 height 6
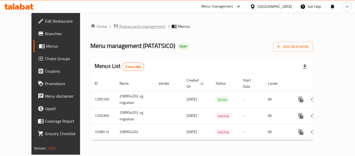
click at [121, 25] on span "Restaurants management" at bounding box center [142, 26] width 46 height 6
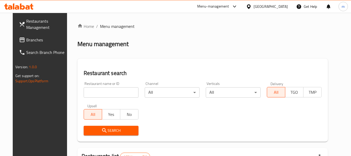
click at [109, 95] on input "search" at bounding box center [111, 92] width 55 height 10
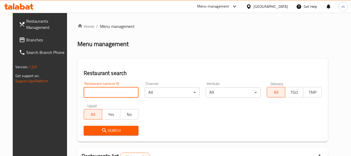
paste input "661876"
type input "661876"
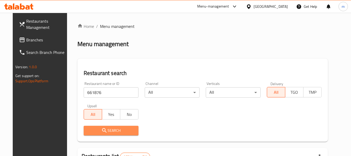
click at [114, 130] on span "Search" at bounding box center [111, 130] width 47 height 6
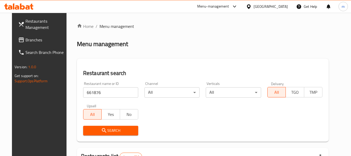
scroll to position [70, 0]
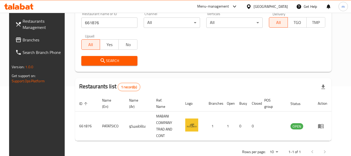
click at [251, 5] on icon at bounding box center [249, 6] width 4 height 4
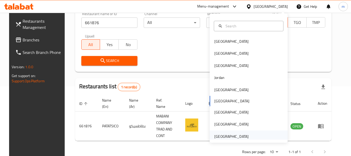
click at [230, 139] on div "[GEOGRAPHIC_DATA]" at bounding box center [231, 136] width 34 height 6
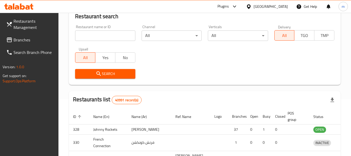
scroll to position [70, 0]
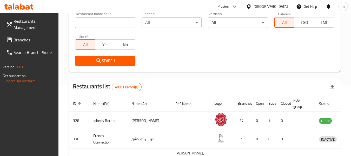
click at [29, 39] on span "Branches" at bounding box center [34, 40] width 41 height 6
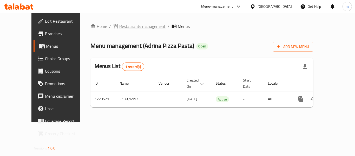
click at [123, 24] on span "Restaurants management" at bounding box center [142, 26] width 46 height 6
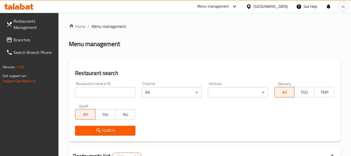
click at [118, 92] on input "search" at bounding box center [105, 92] width 60 height 10
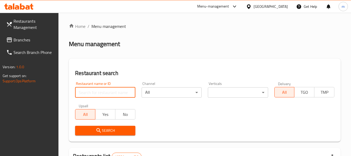
paste input "676725"
type input "676725"
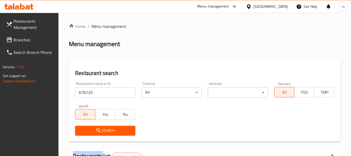
click at [113, 135] on div "Search" at bounding box center [105, 130] width 66 height 16
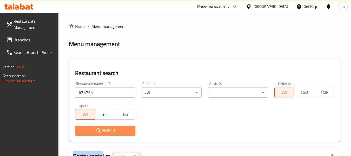
click at [114, 133] on span "Search" at bounding box center [105, 130] width 52 height 6
click at [114, 133] on div at bounding box center [175, 78] width 351 height 156
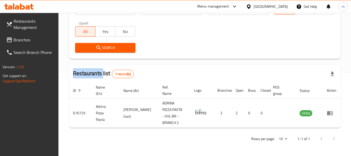
scroll to position [76, 0]
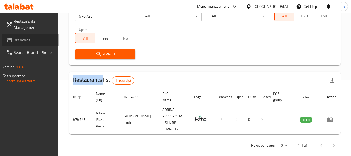
click at [16, 38] on span "Branches" at bounding box center [34, 40] width 41 height 6
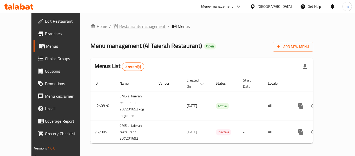
click at [124, 23] on span "Restaurants management" at bounding box center [142, 26] width 46 height 6
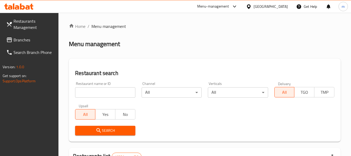
click at [106, 93] on input "search" at bounding box center [105, 92] width 60 height 10
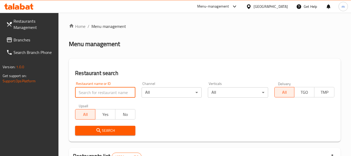
paste input "650721"
type input "650721"
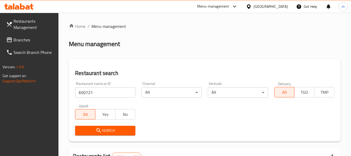
click at [102, 127] on span "Search" at bounding box center [105, 130] width 52 height 6
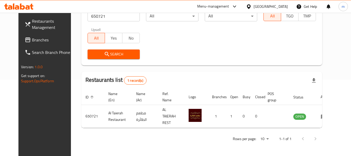
scroll to position [72, 0]
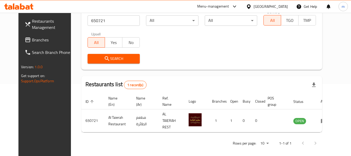
click at [259, 4] on div "[GEOGRAPHIC_DATA]" at bounding box center [271, 7] width 34 height 6
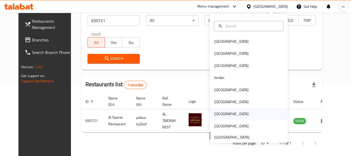
click at [219, 114] on div "Qatar" at bounding box center [231, 114] width 34 height 6
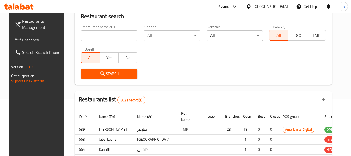
scroll to position [72, 0]
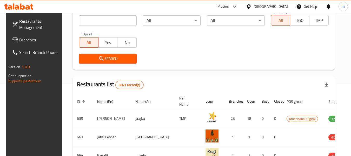
click at [19, 40] on span "Branches" at bounding box center [39, 40] width 41 height 6
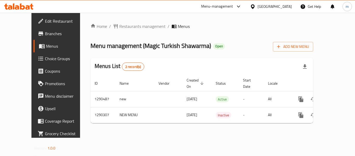
click at [122, 25] on span "Restaurants management" at bounding box center [142, 26] width 46 height 6
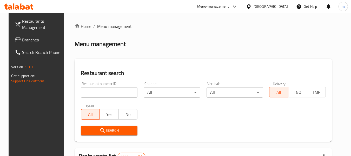
click at [94, 93] on input "search" at bounding box center [109, 92] width 57 height 10
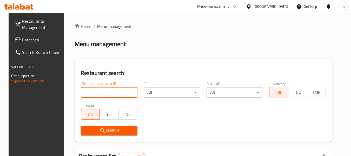
paste input "698155"
type input "698155"
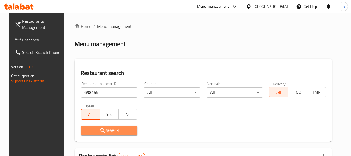
click at [102, 132] on span "Search" at bounding box center [109, 130] width 48 height 6
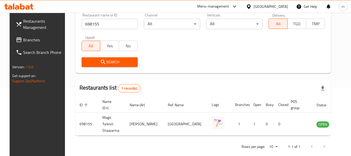
scroll to position [70, 0]
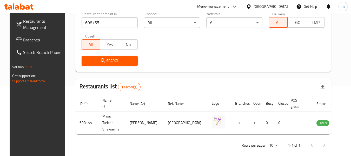
click at [282, 7] on div "[GEOGRAPHIC_DATA]" at bounding box center [271, 7] width 34 height 6
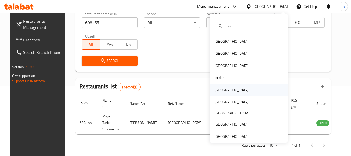
click at [225, 91] on div "[GEOGRAPHIC_DATA]" at bounding box center [231, 90] width 43 height 12
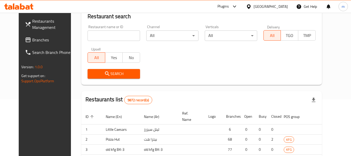
scroll to position [70, 0]
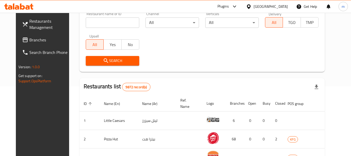
click at [29, 37] on span "Branches" at bounding box center [49, 40] width 41 height 6
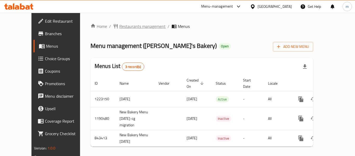
click at [119, 29] on span "Restaurants management" at bounding box center [142, 26] width 46 height 6
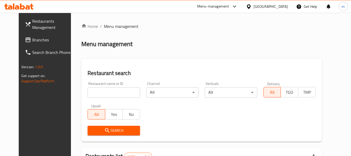
click at [106, 92] on input "search" at bounding box center [114, 92] width 52 height 10
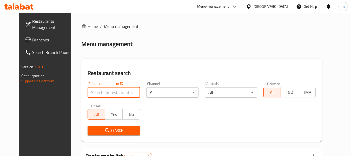
paste input "642406"
type input "642406"
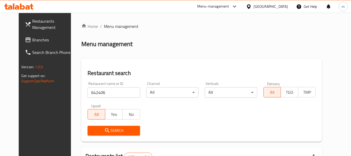
click at [111, 133] on span "Search" at bounding box center [114, 130] width 44 height 6
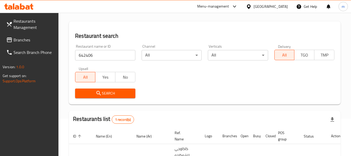
scroll to position [83, 0]
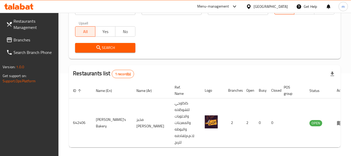
click at [278, 4] on div "Kuwait" at bounding box center [271, 7] width 34 height 6
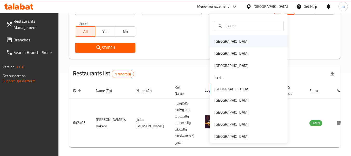
click at [224, 44] on div "[GEOGRAPHIC_DATA]" at bounding box center [231, 41] width 43 height 12
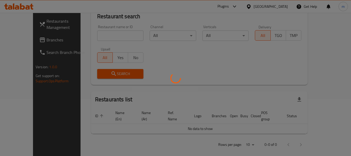
scroll to position [83, 0]
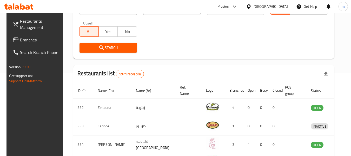
click at [22, 38] on span "Branches" at bounding box center [40, 40] width 41 height 6
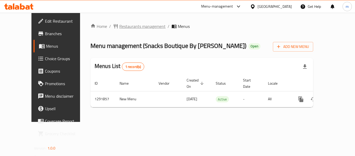
click at [119, 27] on span "Restaurants management" at bounding box center [142, 26] width 46 height 6
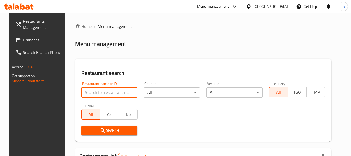
click at [98, 89] on input "search" at bounding box center [109, 92] width 56 height 10
paste input "698905"
type input "698905"
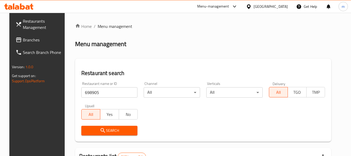
click at [112, 131] on span "Search" at bounding box center [110, 130] width 48 height 6
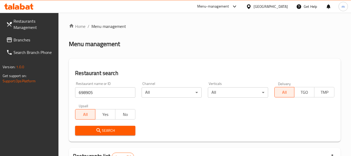
scroll to position [70, 0]
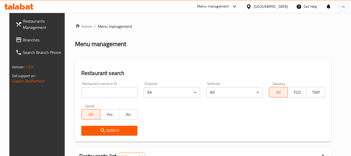
click at [282, 5] on div "[GEOGRAPHIC_DATA]" at bounding box center [271, 7] width 34 height 6
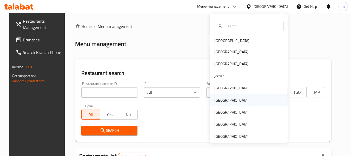
click at [221, 99] on div "[GEOGRAPHIC_DATA]" at bounding box center [231, 100] width 43 height 12
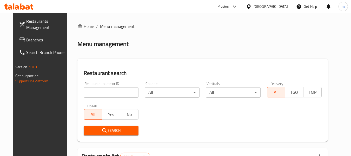
click at [26, 39] on span "Branches" at bounding box center [46, 40] width 41 height 6
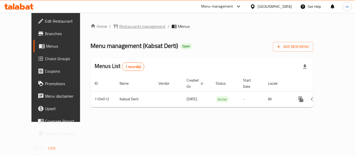
click at [129, 29] on span "Restaurants management" at bounding box center [142, 26] width 46 height 6
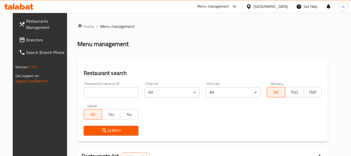
click at [110, 93] on input "search" at bounding box center [111, 92] width 55 height 10
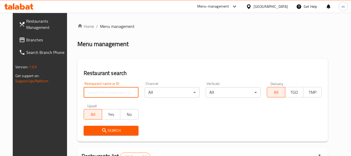
paste input "665310"
type input "665310"
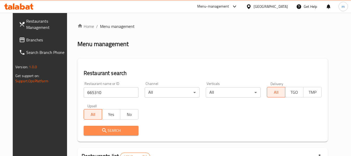
click at [112, 127] on button "Search" at bounding box center [111, 131] width 55 height 10
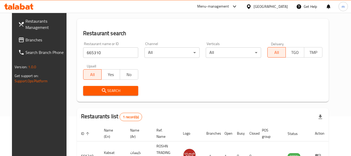
scroll to position [70, 0]
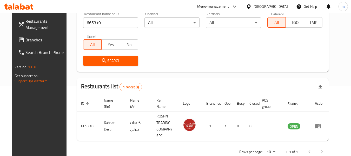
click at [27, 40] on span "Branches" at bounding box center [45, 40] width 41 height 6
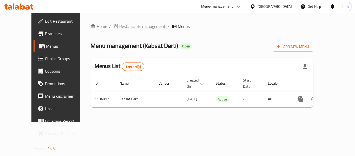
click at [128, 26] on span "Restaurants management" at bounding box center [142, 26] width 46 height 6
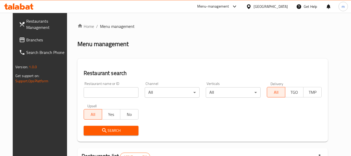
click at [117, 91] on input "search" at bounding box center [111, 92] width 55 height 10
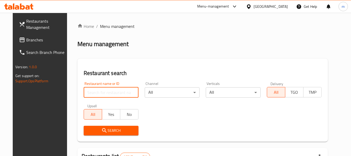
paste input "665310"
type input "665310"
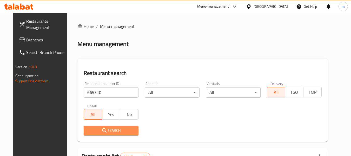
click at [111, 131] on span "Search" at bounding box center [111, 130] width 47 height 6
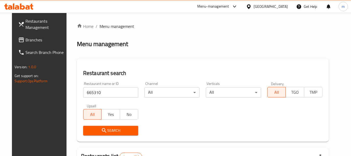
scroll to position [70, 0]
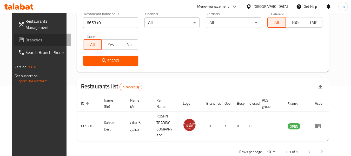
click at [40, 41] on span "Branches" at bounding box center [45, 40] width 41 height 6
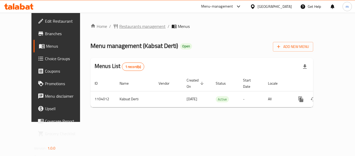
click at [125, 25] on span "Restaurants management" at bounding box center [142, 26] width 46 height 6
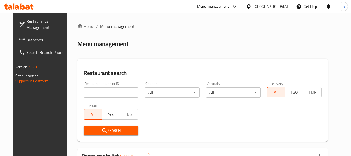
click at [116, 89] on input "search" at bounding box center [111, 92] width 55 height 10
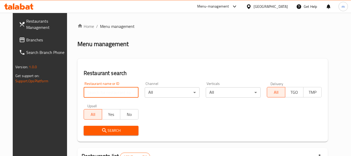
paste input "665310"
type input "665310"
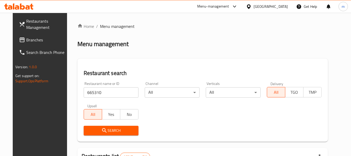
click at [111, 133] on span "Search" at bounding box center [111, 130] width 47 height 6
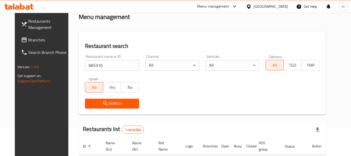
scroll to position [70, 0]
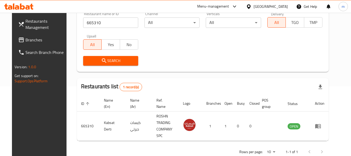
drag, startPoint x: 281, startPoint y: 5, endPoint x: 280, endPoint y: 2, distance: 2.7
click at [281, 5] on div "Oman" at bounding box center [271, 7] width 34 height 6
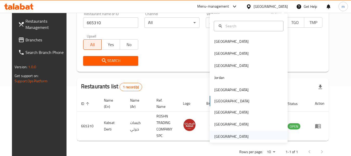
click at [223, 138] on div "[GEOGRAPHIC_DATA]" at bounding box center [231, 136] width 34 height 6
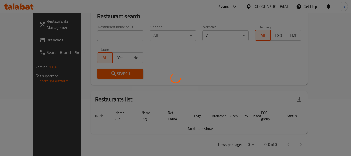
scroll to position [70, 0]
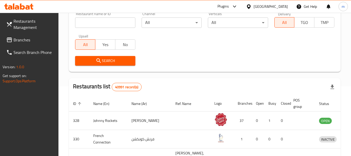
click at [28, 40] on span "Branches" at bounding box center [34, 40] width 41 height 6
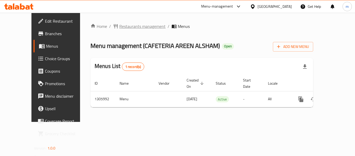
click at [119, 27] on span "Restaurants management" at bounding box center [142, 26] width 46 height 6
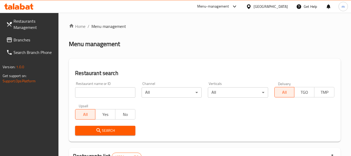
click at [107, 90] on input "search" at bounding box center [105, 92] width 60 height 10
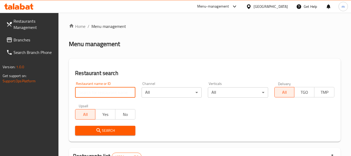
paste input "703899"
type input "703899"
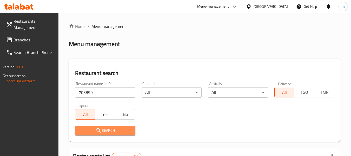
click at [109, 126] on button "Search" at bounding box center [105, 131] width 60 height 10
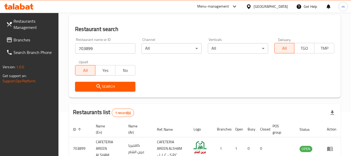
scroll to position [76, 0]
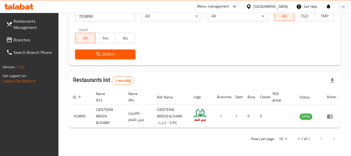
click at [33, 38] on span "Branches" at bounding box center [34, 40] width 41 height 6
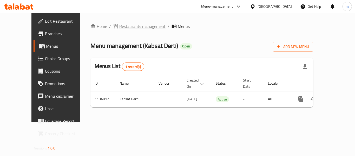
click at [124, 29] on span "Restaurants management" at bounding box center [142, 26] width 46 height 6
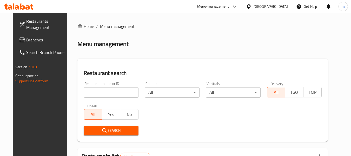
click at [105, 96] on input "search" at bounding box center [111, 92] width 55 height 10
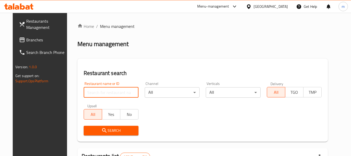
paste input "665310"
type input "665310"
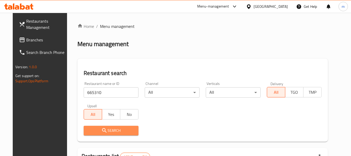
click at [101, 131] on icon "submit" at bounding box center [104, 130] width 6 height 6
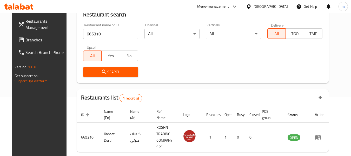
scroll to position [72, 0]
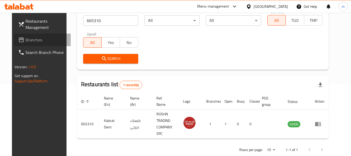
click at [30, 39] on span "Branches" at bounding box center [45, 40] width 41 height 6
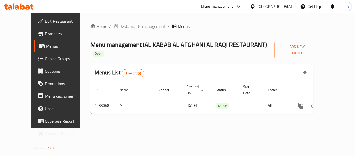
click at [119, 27] on span "Restaurants management" at bounding box center [142, 26] width 46 height 6
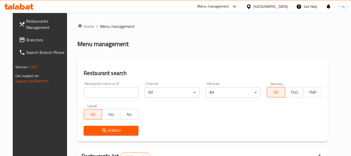
click at [104, 96] on input "search" at bounding box center [111, 92] width 55 height 10
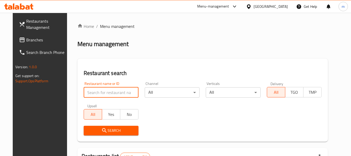
paste input "678005"
type input "678005"
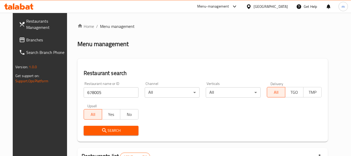
click at [116, 134] on button "Search" at bounding box center [111, 131] width 55 height 10
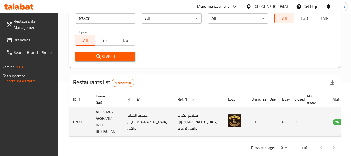
scroll to position [76, 0]
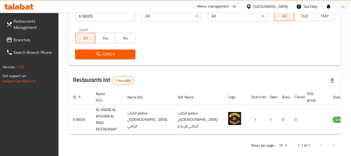
click at [26, 43] on span "Branches" at bounding box center [34, 40] width 41 height 6
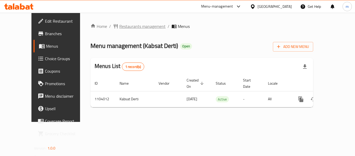
click at [119, 25] on span "Restaurants management" at bounding box center [142, 26] width 46 height 6
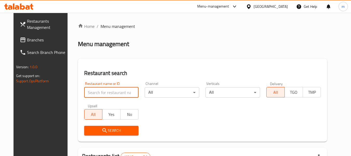
click at [100, 95] on input "search" at bounding box center [111, 92] width 55 height 10
paste input "665310"
type input "665310"
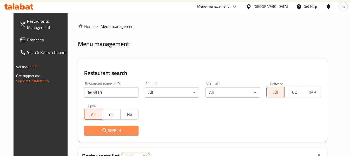
click at [107, 129] on span "Search" at bounding box center [111, 130] width 46 height 6
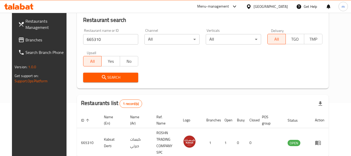
scroll to position [70, 0]
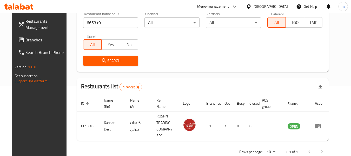
click at [285, 7] on div "[GEOGRAPHIC_DATA]" at bounding box center [271, 7] width 34 height 6
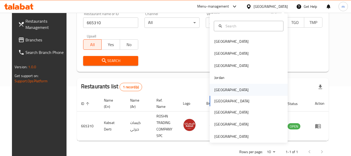
click at [219, 91] on div "[GEOGRAPHIC_DATA]" at bounding box center [231, 90] width 34 height 6
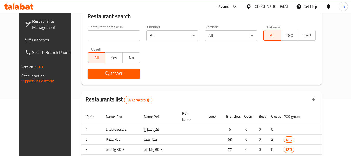
scroll to position [70, 0]
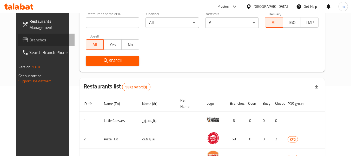
click at [30, 40] on span "Branches" at bounding box center [49, 40] width 41 height 6
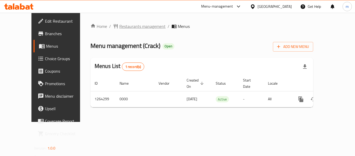
click at [131, 26] on span "Restaurants management" at bounding box center [142, 26] width 46 height 6
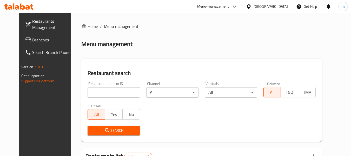
click at [112, 97] on div "Restaurant name or ID Restaurant name or ID" at bounding box center [113, 90] width 58 height 22
click at [112, 96] on input "search" at bounding box center [114, 92] width 52 height 10
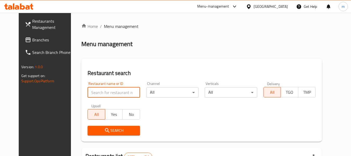
paste input "686311"
type input "686311"
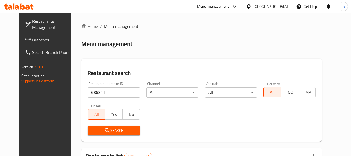
click at [108, 128] on span "Search" at bounding box center [114, 130] width 44 height 6
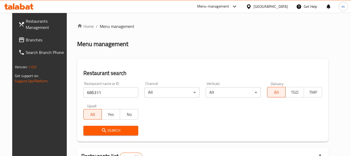
scroll to position [70, 0]
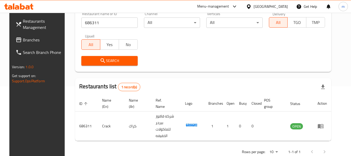
click at [25, 41] on span "Branches" at bounding box center [43, 40] width 41 height 6
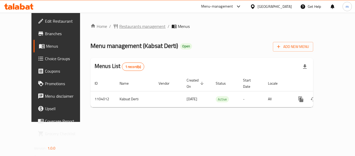
click at [126, 29] on span "Restaurants management" at bounding box center [142, 26] width 46 height 6
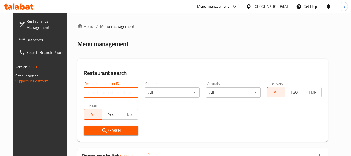
drag, startPoint x: 108, startPoint y: 96, endPoint x: 108, endPoint y: 93, distance: 3.4
click at [108, 96] on input "search" at bounding box center [111, 92] width 55 height 10
paste input "665310"
type input "665310"
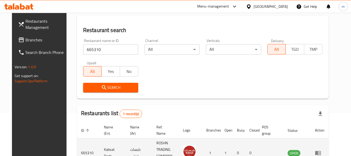
scroll to position [70, 0]
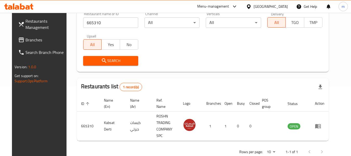
click at [280, 10] on div "[GEOGRAPHIC_DATA]" at bounding box center [267, 6] width 50 height 12
click at [254, 4] on div at bounding box center [250, 7] width 8 height 6
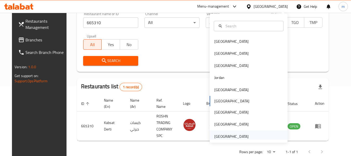
click at [236, 134] on div "[GEOGRAPHIC_DATA]" at bounding box center [231, 136] width 34 height 6
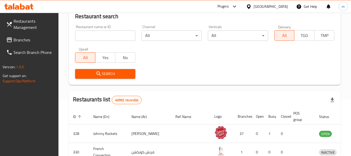
scroll to position [70, 0]
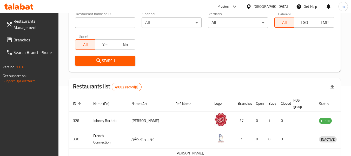
click at [14, 37] on span "Branches" at bounding box center [34, 40] width 41 height 6
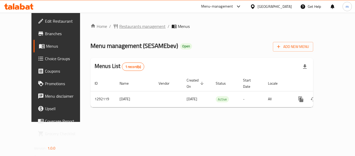
click at [127, 25] on span "Restaurants management" at bounding box center [142, 26] width 46 height 6
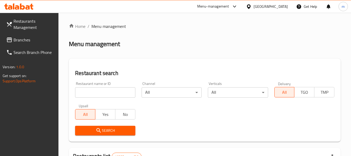
click at [106, 92] on input "search" at bounding box center [105, 92] width 60 height 10
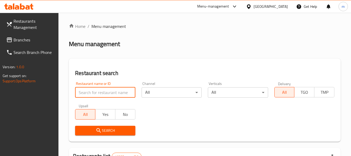
paste input "698984"
type input "698984"
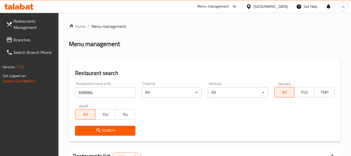
click at [106, 129] on span "Search" at bounding box center [105, 130] width 52 height 6
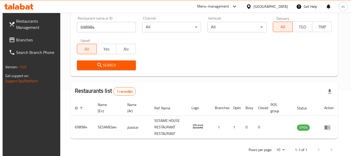
scroll to position [76, 0]
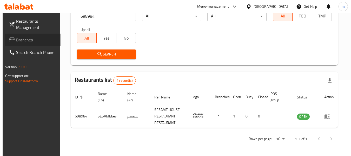
click at [30, 38] on span "Branches" at bounding box center [36, 40] width 41 height 6
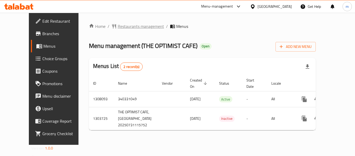
click at [121, 28] on span "Restaurants management" at bounding box center [141, 26] width 46 height 6
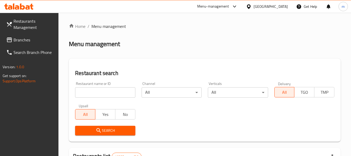
click at [111, 90] on input "search" at bounding box center [105, 92] width 60 height 10
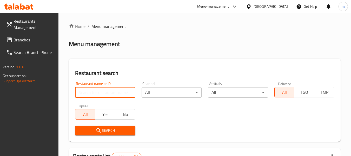
paste input "702954"
type input "702954"
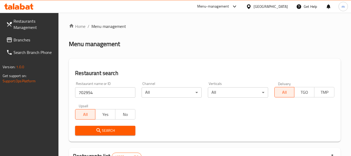
click at [111, 133] on span "Search" at bounding box center [105, 130] width 52 height 6
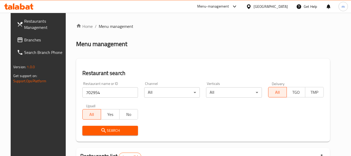
scroll to position [70, 0]
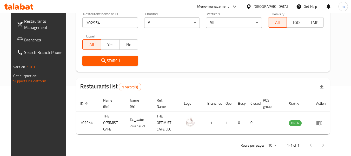
click at [263, 4] on div "[GEOGRAPHIC_DATA]" at bounding box center [271, 7] width 34 height 6
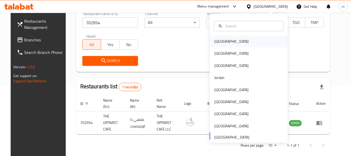
click at [222, 44] on div "Bahrain" at bounding box center [231, 41] width 34 height 6
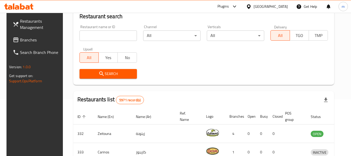
scroll to position [70, 0]
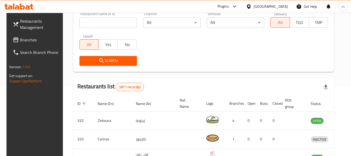
click at [31, 39] on span "Branches" at bounding box center [40, 40] width 41 height 6
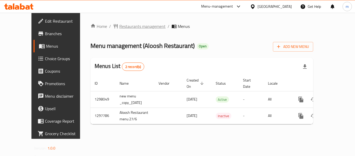
click at [130, 27] on span "Restaurants management" at bounding box center [142, 26] width 46 height 6
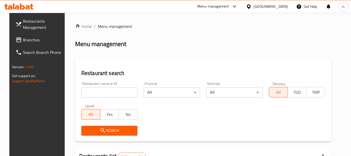
click at [108, 95] on input "search" at bounding box center [109, 92] width 56 height 10
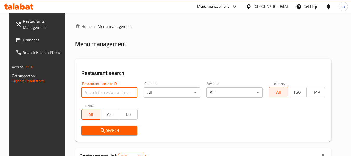
paste input "700626"
type input "700626"
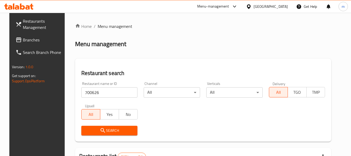
click at [113, 132] on span "Search" at bounding box center [110, 130] width 48 height 6
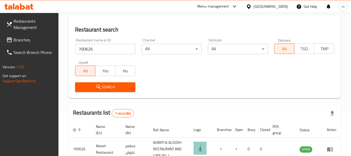
scroll to position [76, 0]
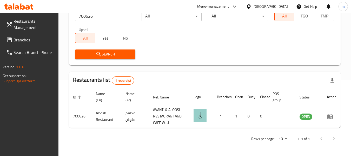
click at [284, 5] on div "[GEOGRAPHIC_DATA]" at bounding box center [271, 7] width 34 height 6
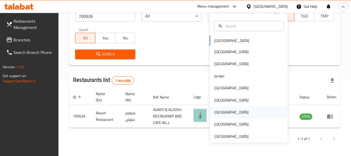
click at [216, 115] on div "[GEOGRAPHIC_DATA]" at bounding box center [231, 112] width 34 height 6
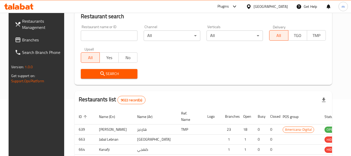
scroll to position [76, 0]
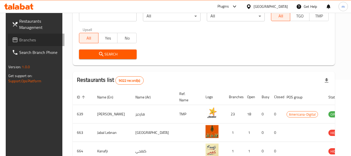
click at [29, 38] on span "Branches" at bounding box center [39, 40] width 41 height 6
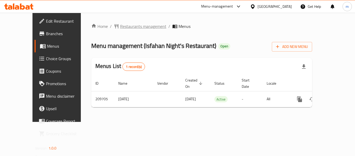
click at [120, 27] on span "Restaurants management" at bounding box center [143, 26] width 46 height 6
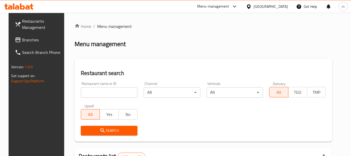
click at [101, 93] on input "search" at bounding box center [109, 92] width 57 height 10
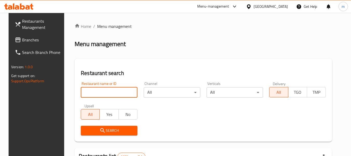
paste input "623451"
type input "623451"
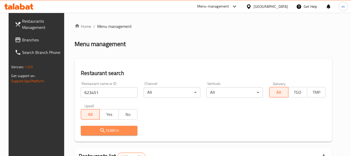
click at [102, 128] on span "Search" at bounding box center [109, 130] width 48 height 6
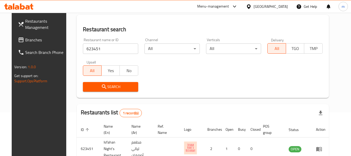
scroll to position [72, 0]
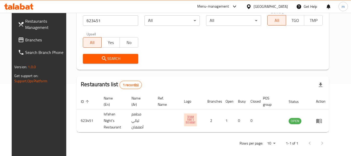
click at [282, 4] on div "[GEOGRAPHIC_DATA]" at bounding box center [271, 7] width 34 height 6
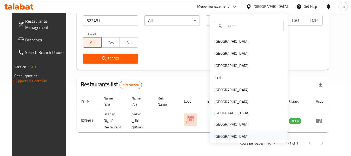
click at [230, 137] on div "[GEOGRAPHIC_DATA]" at bounding box center [231, 136] width 34 height 6
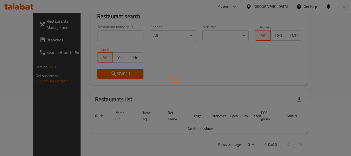
scroll to position [72, 0]
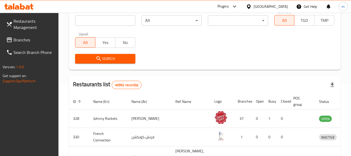
click at [23, 40] on span "Branches" at bounding box center [34, 40] width 41 height 6
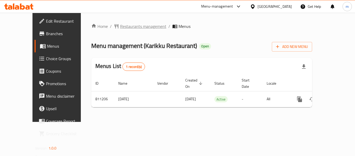
click at [123, 29] on span "Restaurants management" at bounding box center [143, 26] width 46 height 6
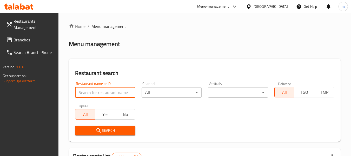
click at [97, 88] on input "search" at bounding box center [105, 92] width 60 height 10
paste input "654615"
type input "654615"
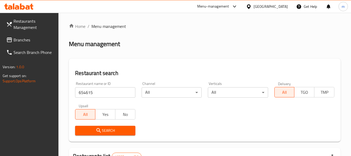
click at [106, 134] on button "Search" at bounding box center [105, 131] width 60 height 10
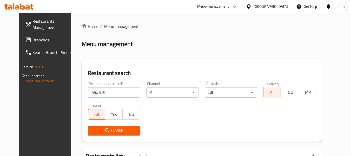
scroll to position [70, 0]
